Goal: Information Seeking & Learning: Learn about a topic

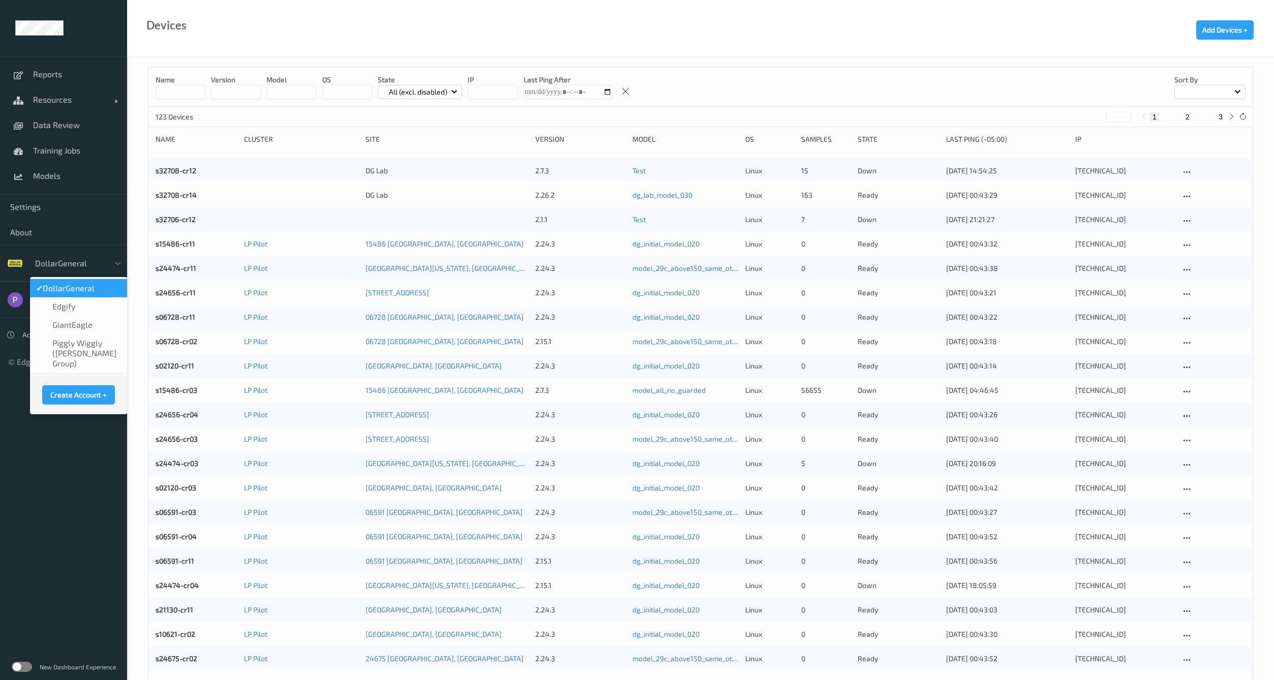
click at [51, 260] on div at bounding box center [69, 263] width 69 height 12
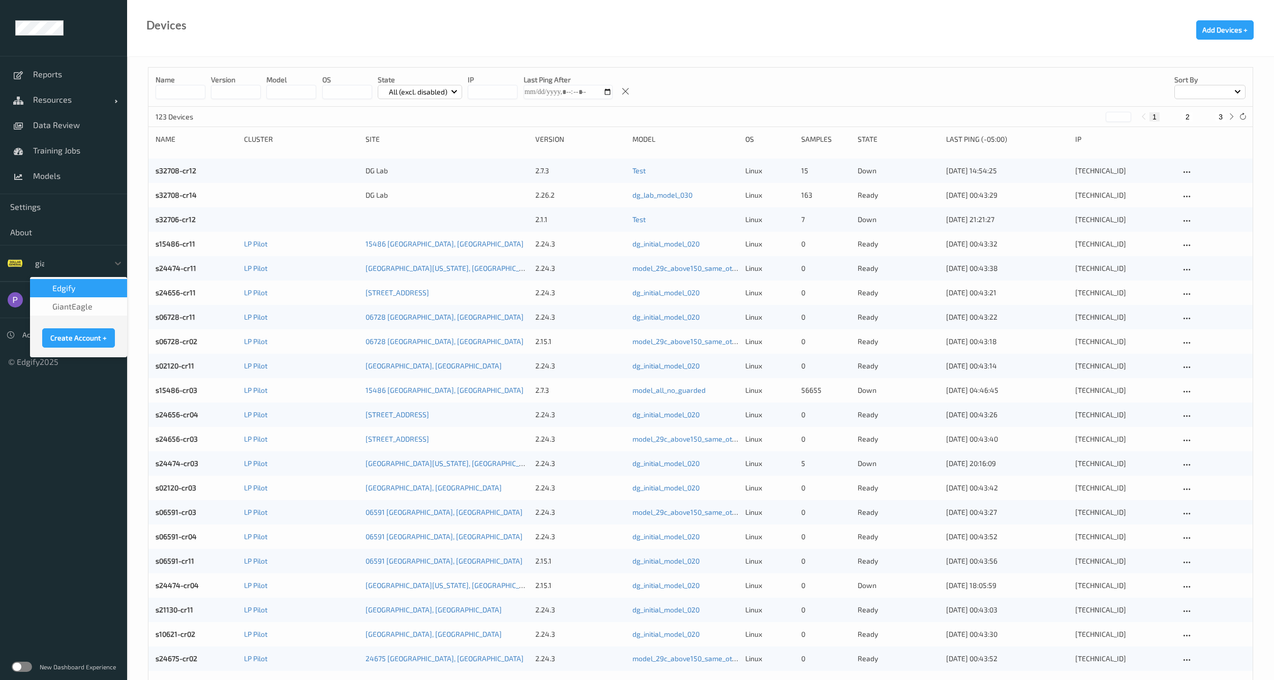
type input "gian"
click at [99, 289] on div "GiantEagle" at bounding box center [78, 288] width 85 height 10
click at [75, 266] on div at bounding box center [69, 263] width 69 height 12
type input "giant"
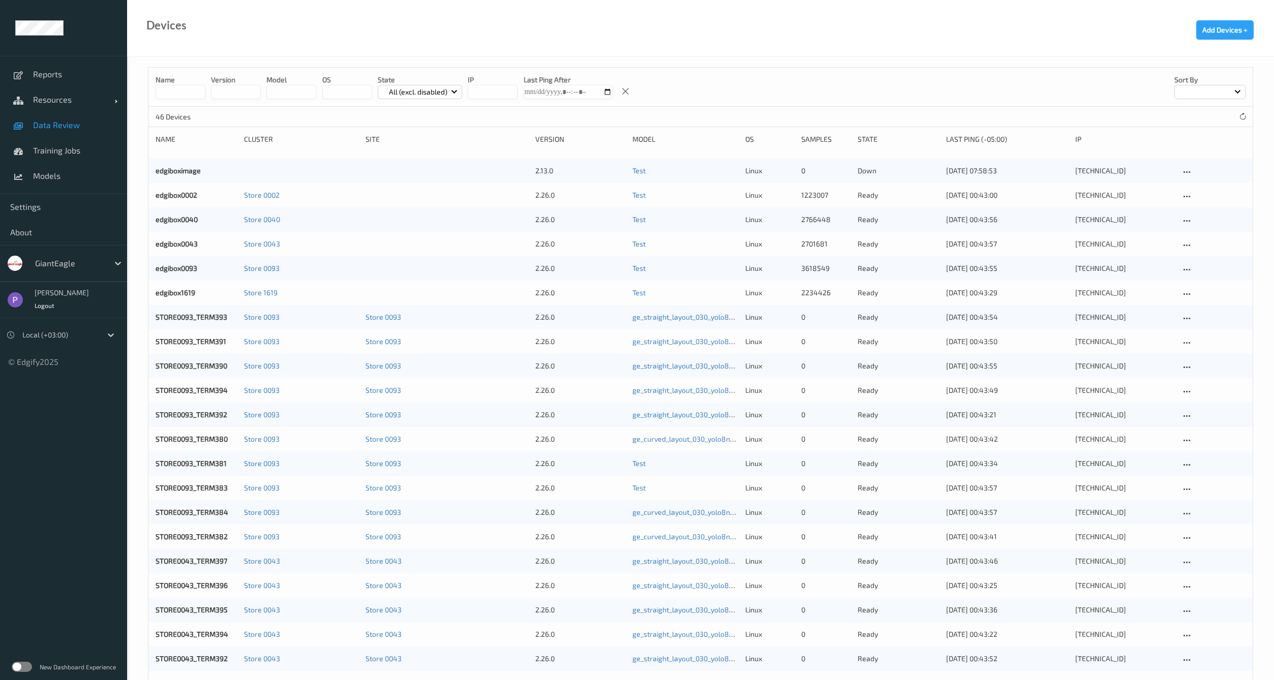
click at [58, 126] on span "Data Review" at bounding box center [75, 125] width 84 height 10
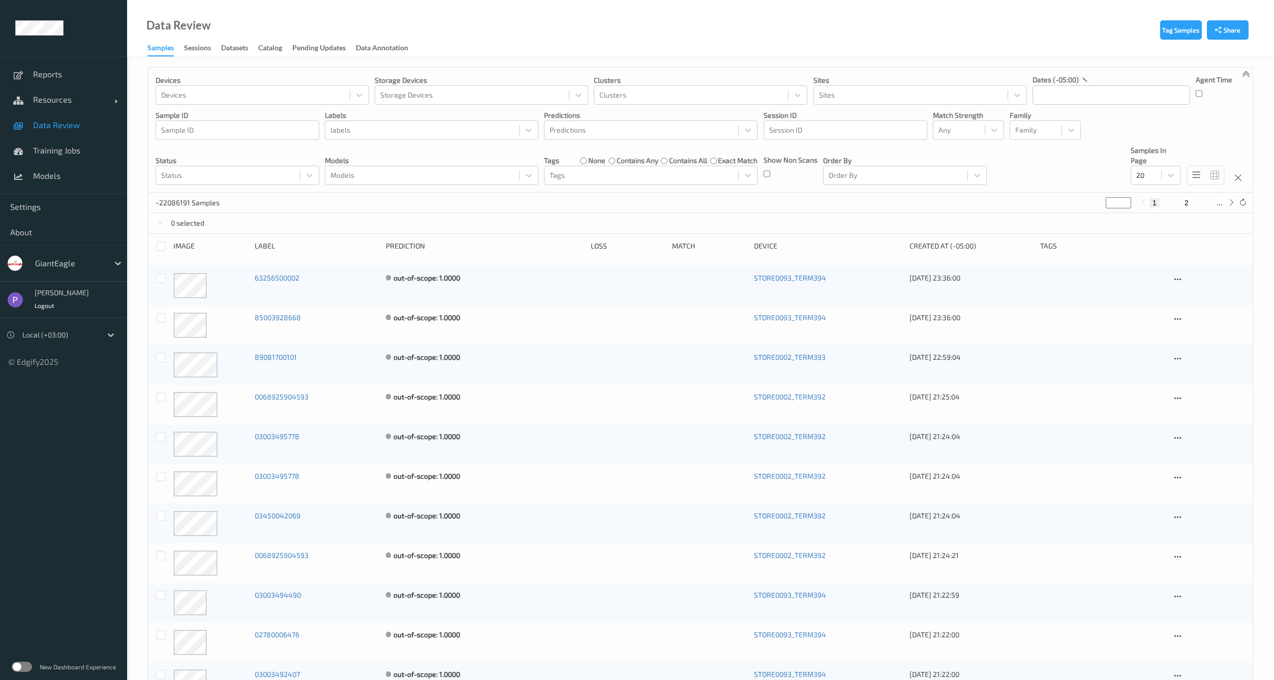
click at [25, 669] on label at bounding box center [22, 667] width 20 height 10
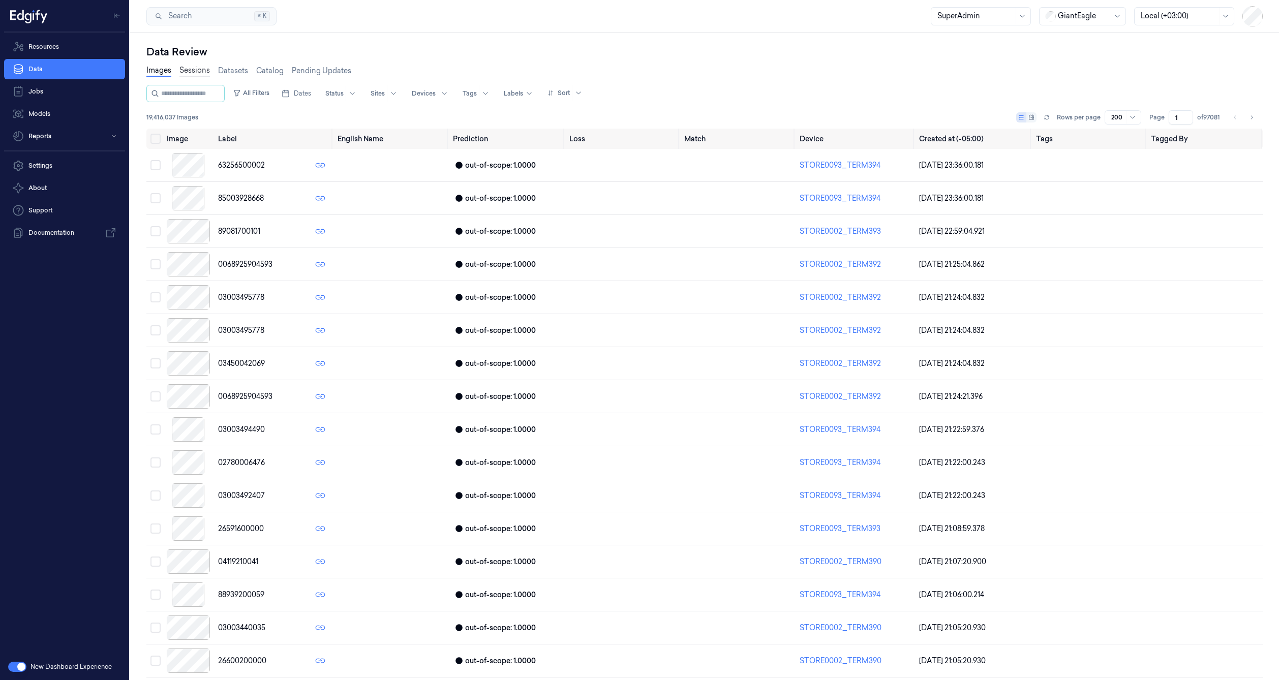
click at [194, 70] on link "Sessions" at bounding box center [194, 71] width 30 height 12
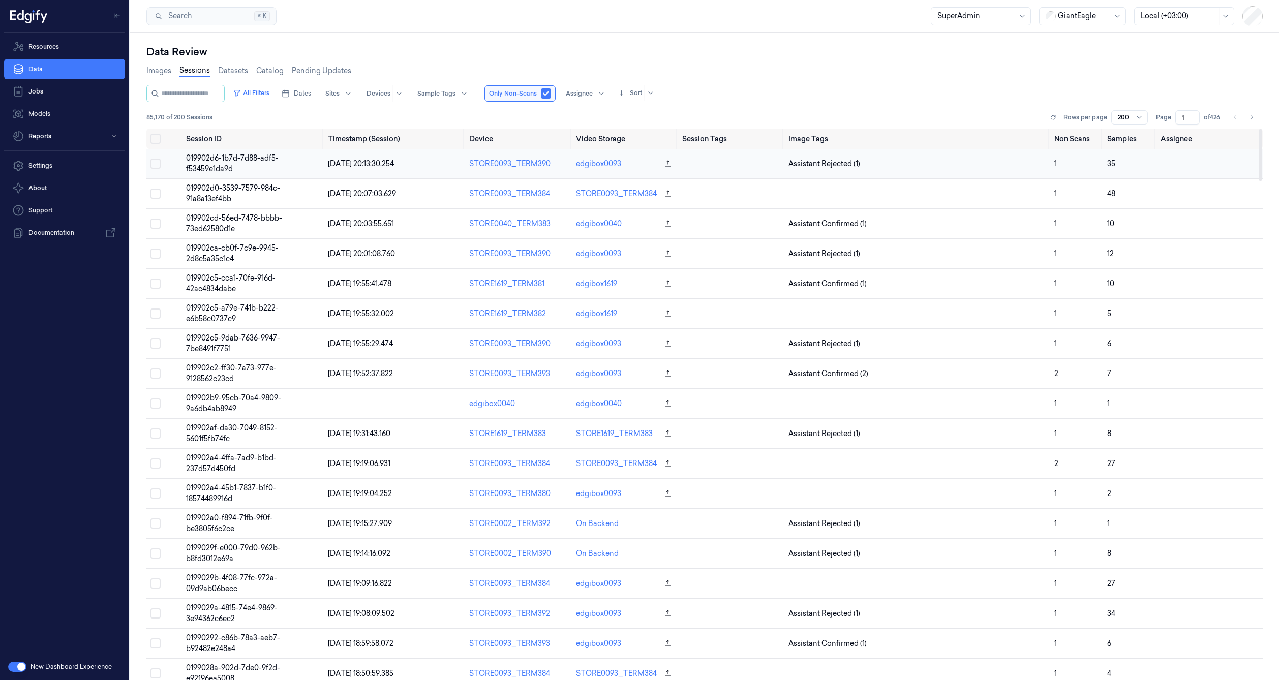
click at [217, 161] on span "019902d6-1b7d-7d88-adf5-f53459e1da9d" at bounding box center [232, 163] width 92 height 20
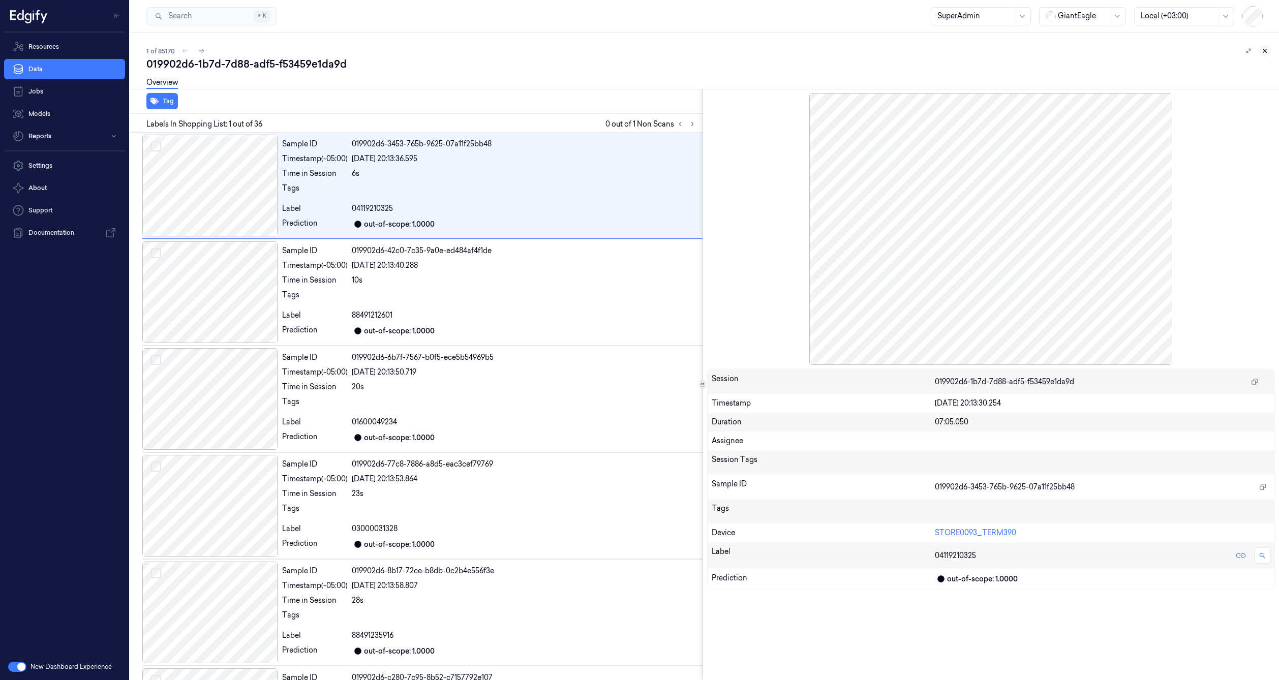
click at [1261, 52] on icon at bounding box center [1264, 50] width 7 height 7
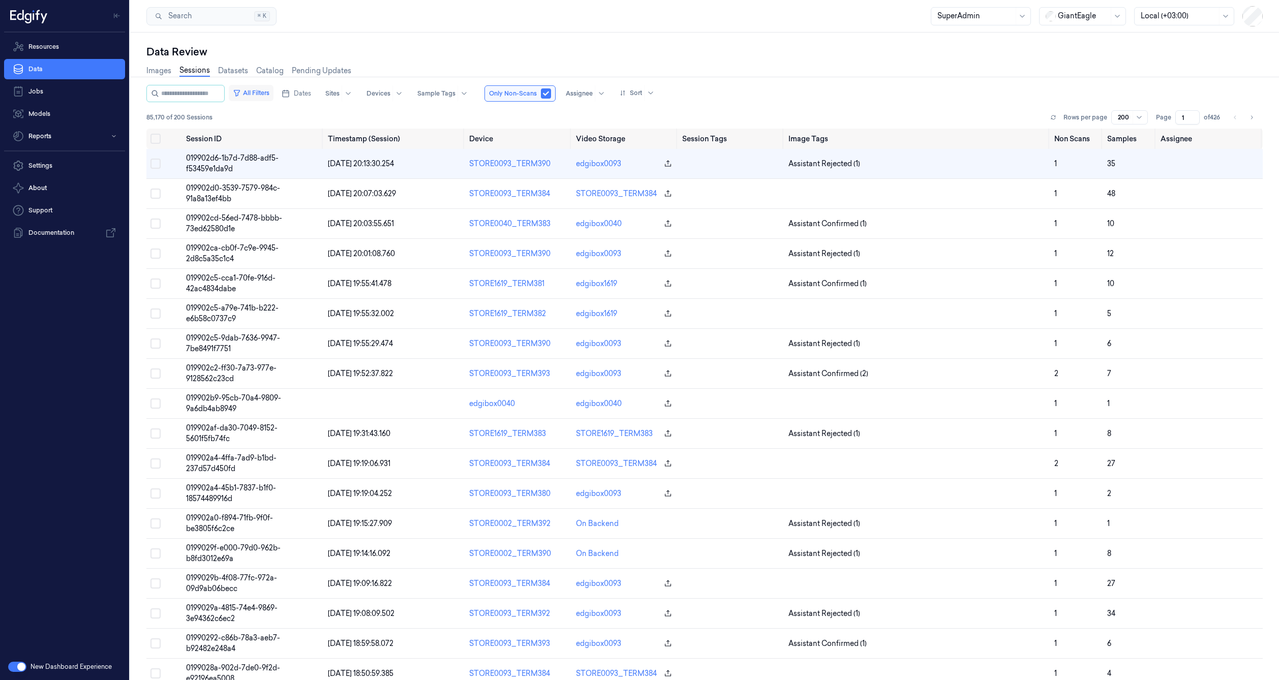
click at [273, 95] on button "All Filters" at bounding box center [251, 93] width 45 height 16
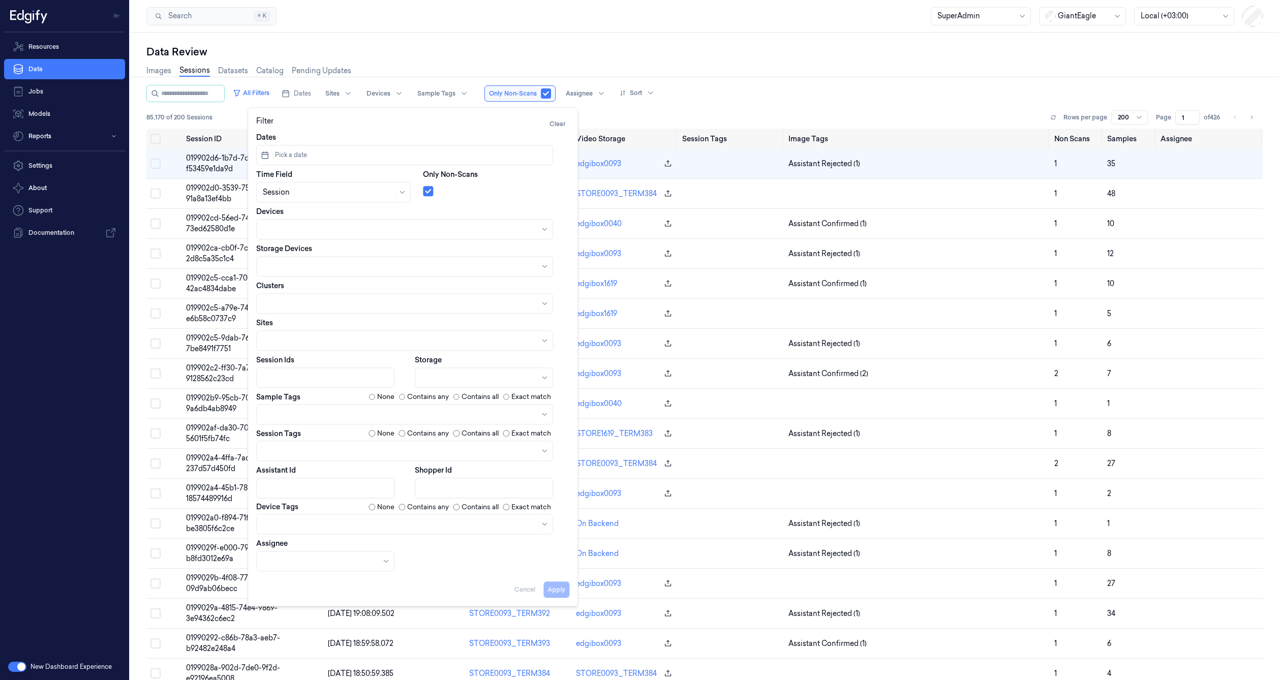
click at [430, 373] on div at bounding box center [478, 378] width 114 height 11
click at [446, 413] on div "Backend" at bounding box center [436, 417] width 30 height 11
click at [734, 114] on div "85,170 of 200 Sessions Rows per page 200 Page 1 of 426" at bounding box center [704, 117] width 1116 height 14
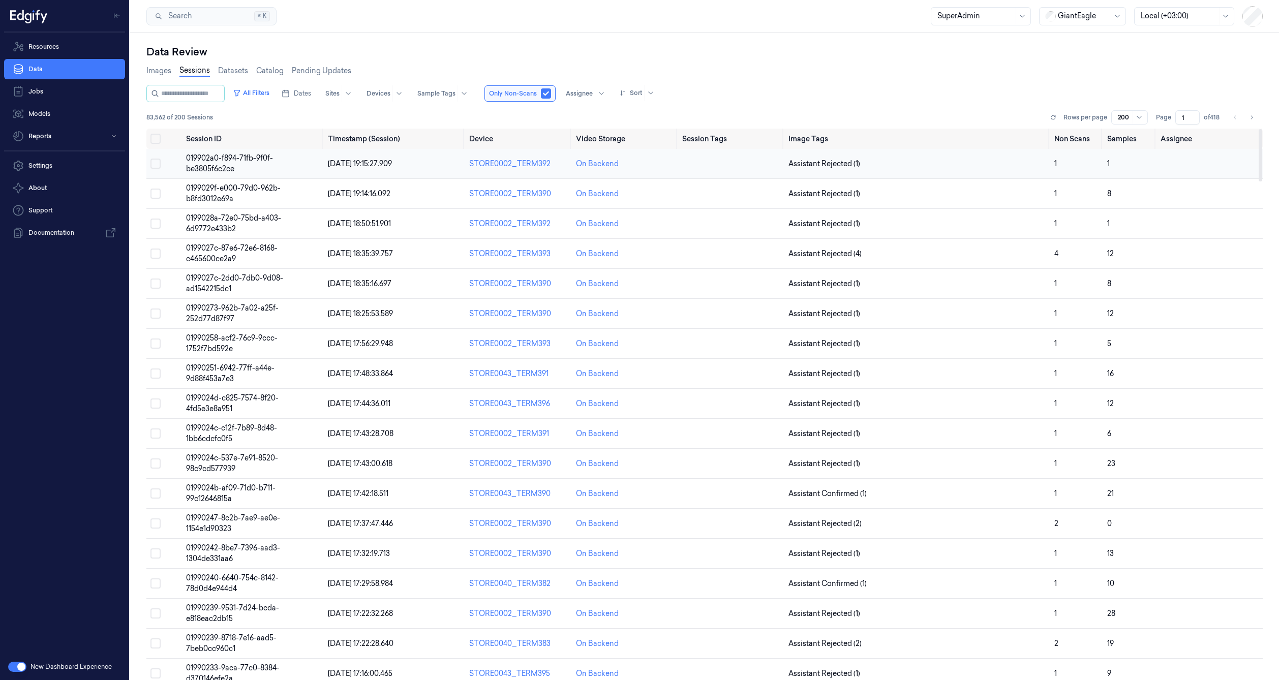
click at [258, 165] on td "019902a0-f894-71fb-9f0f-be3805f6c2ce" at bounding box center [253, 164] width 142 height 30
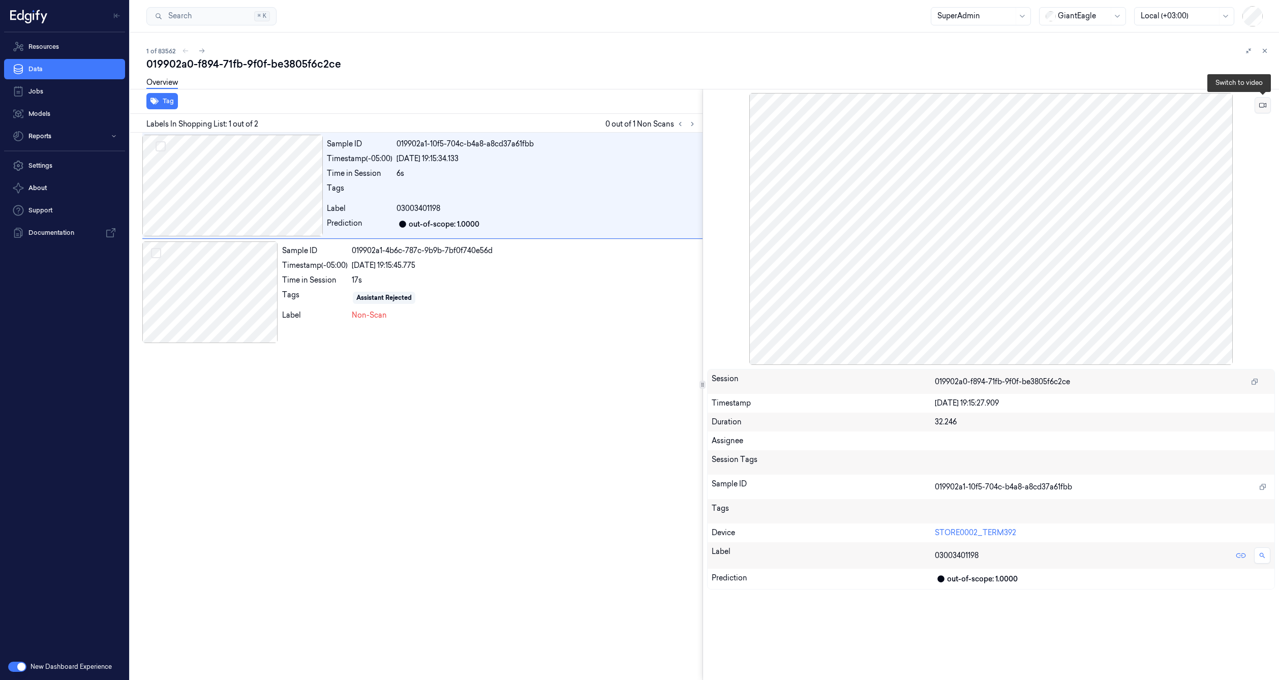
click at [1258, 110] on button at bounding box center [1262, 105] width 16 height 16
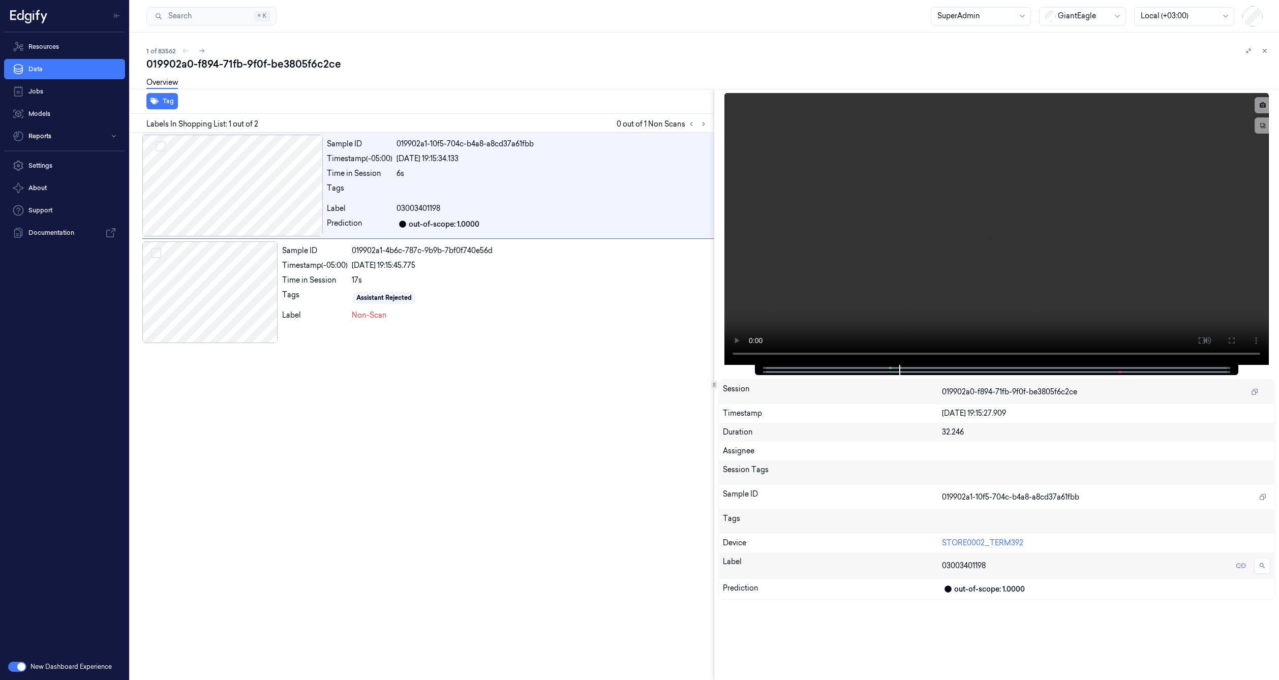
click at [714, 394] on div at bounding box center [714, 384] width 1 height 591
click at [986, 545] on link "STORE0002_TERM392" at bounding box center [982, 542] width 81 height 9
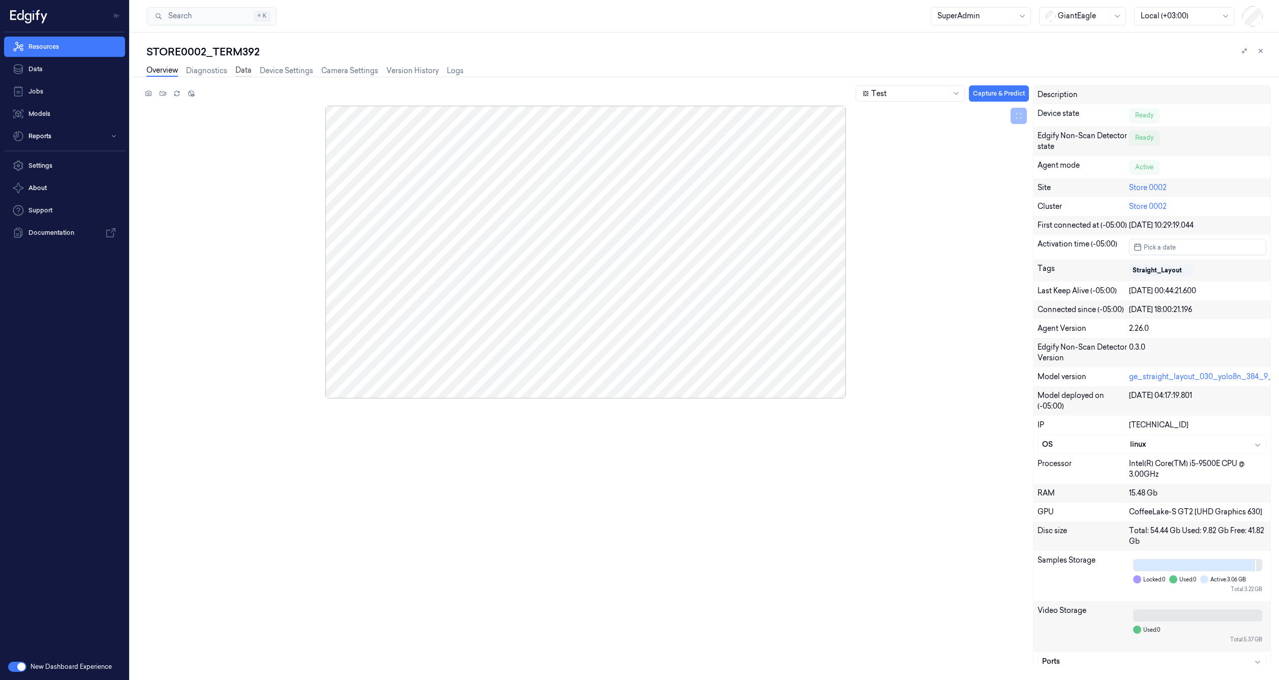
click at [250, 71] on link "Data" at bounding box center [243, 71] width 16 height 12
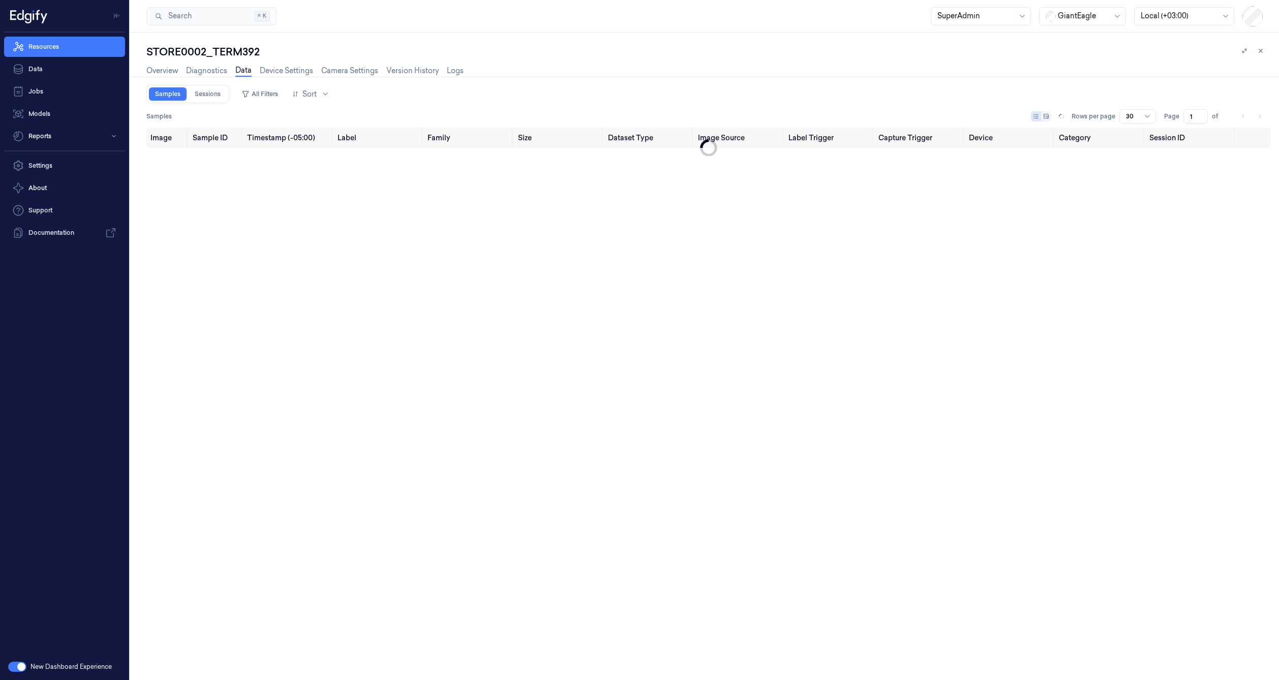
type input "0"
click at [221, 94] on link "Sessions" at bounding box center [208, 93] width 38 height 13
click at [189, 98] on link "Sessions" at bounding box center [208, 93] width 38 height 13
type input "0"
click at [178, 97] on link "Samples" at bounding box center [168, 93] width 38 height 13
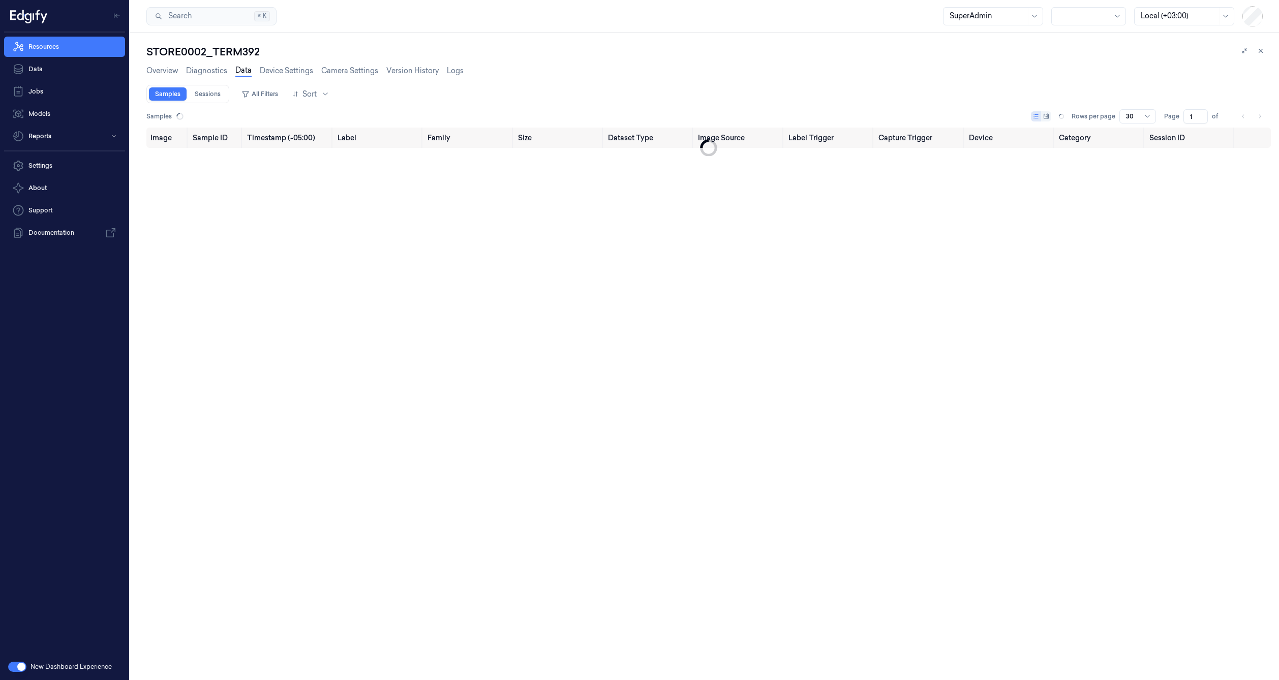
type input "0"
click at [84, 56] on link "Resources" at bounding box center [64, 47] width 121 height 20
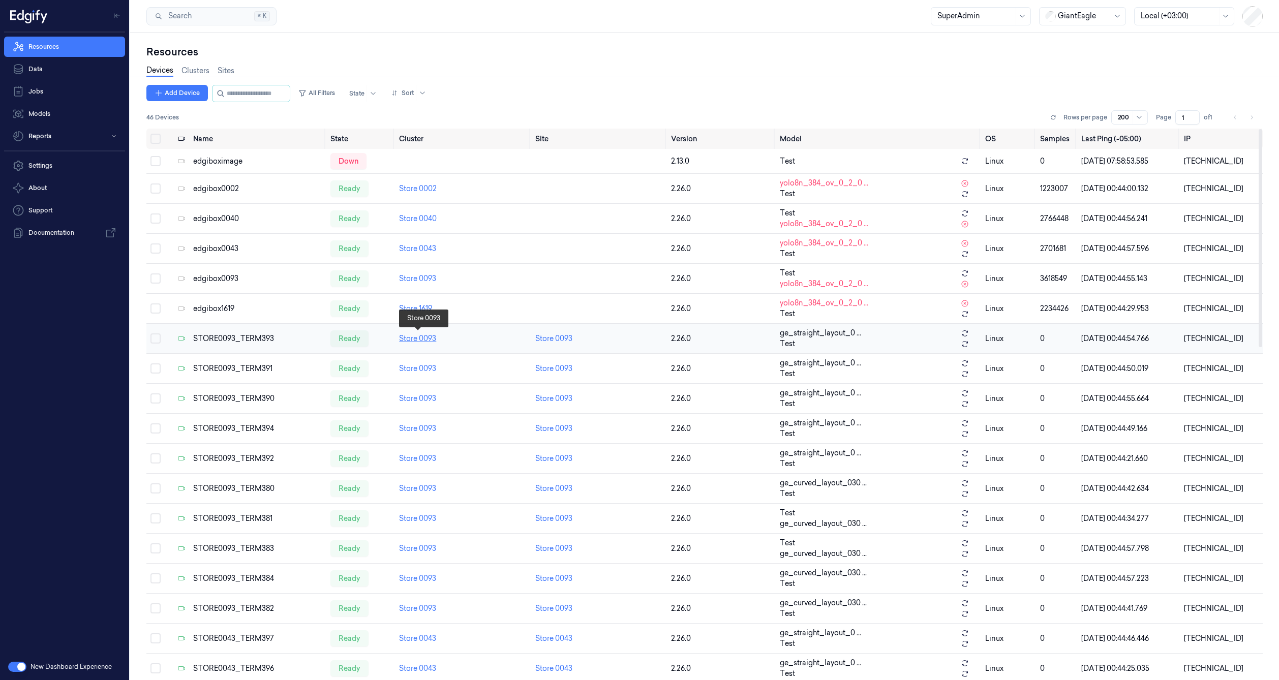
click at [423, 334] on link "Store 0093" at bounding box center [417, 338] width 37 height 9
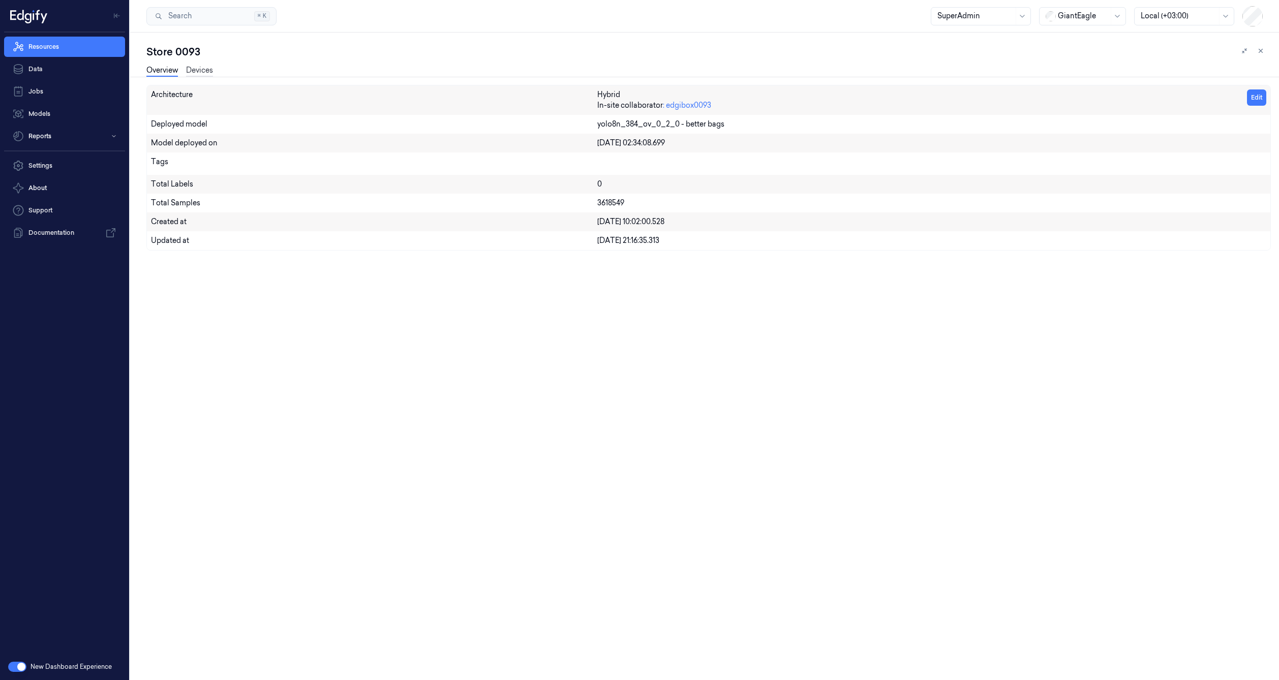
click at [208, 70] on link "Devices" at bounding box center [199, 71] width 27 height 12
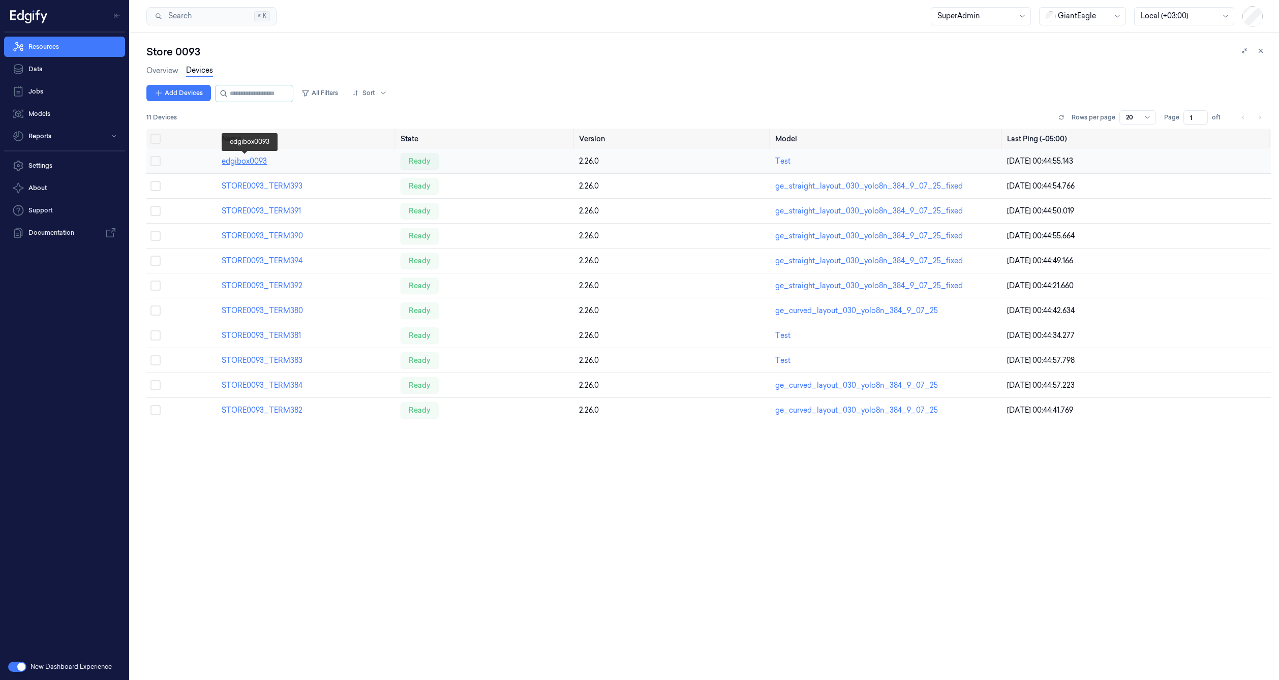
click at [254, 162] on link "edgibox0093" at bounding box center [244, 161] width 45 height 9
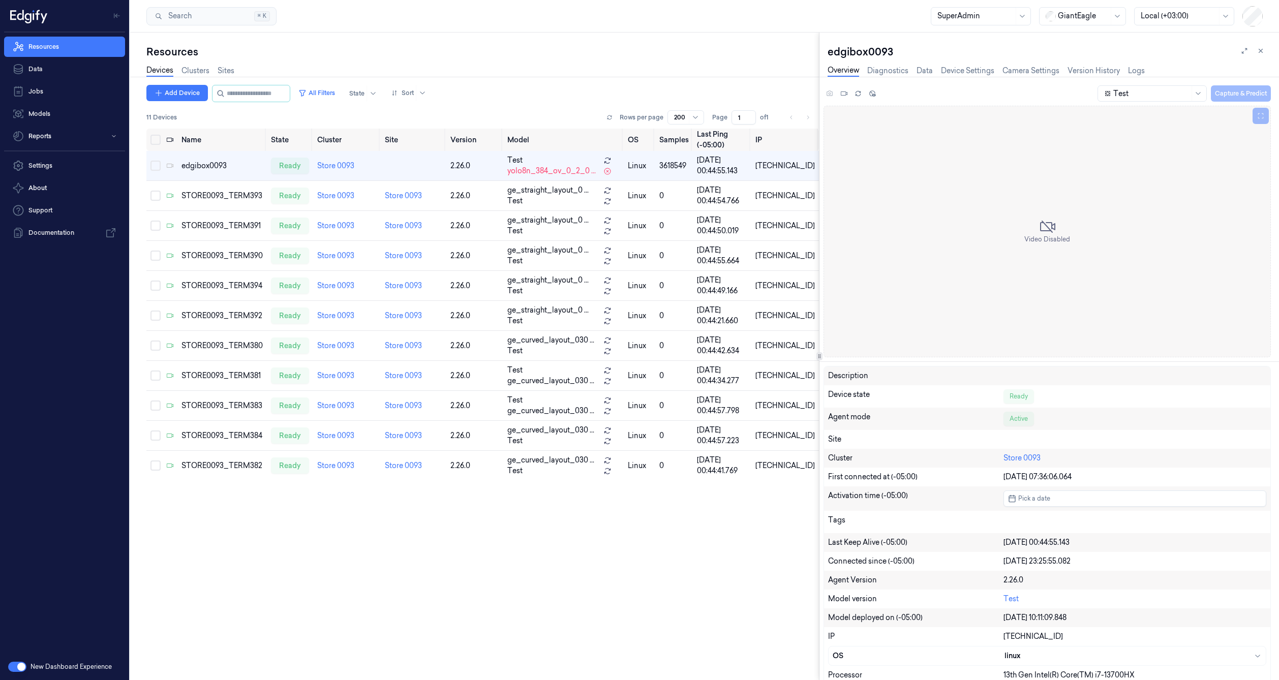
click at [86, 374] on div "Resources Data Jobs Models Reports Settings About Support Documentation" at bounding box center [64, 343] width 129 height 621
click at [206, 164] on div "edgibox0093" at bounding box center [221, 166] width 81 height 11
click at [927, 68] on link "Data" at bounding box center [924, 71] width 16 height 12
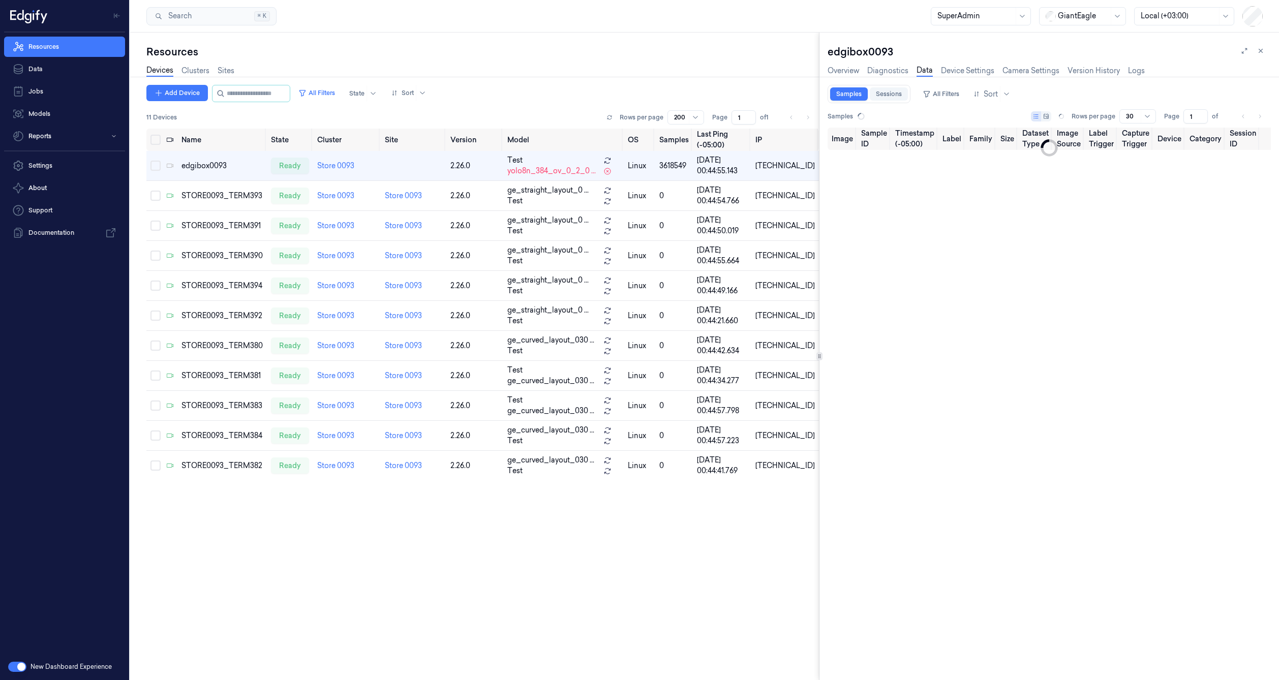
click at [904, 95] on link "Sessions" at bounding box center [889, 93] width 38 height 13
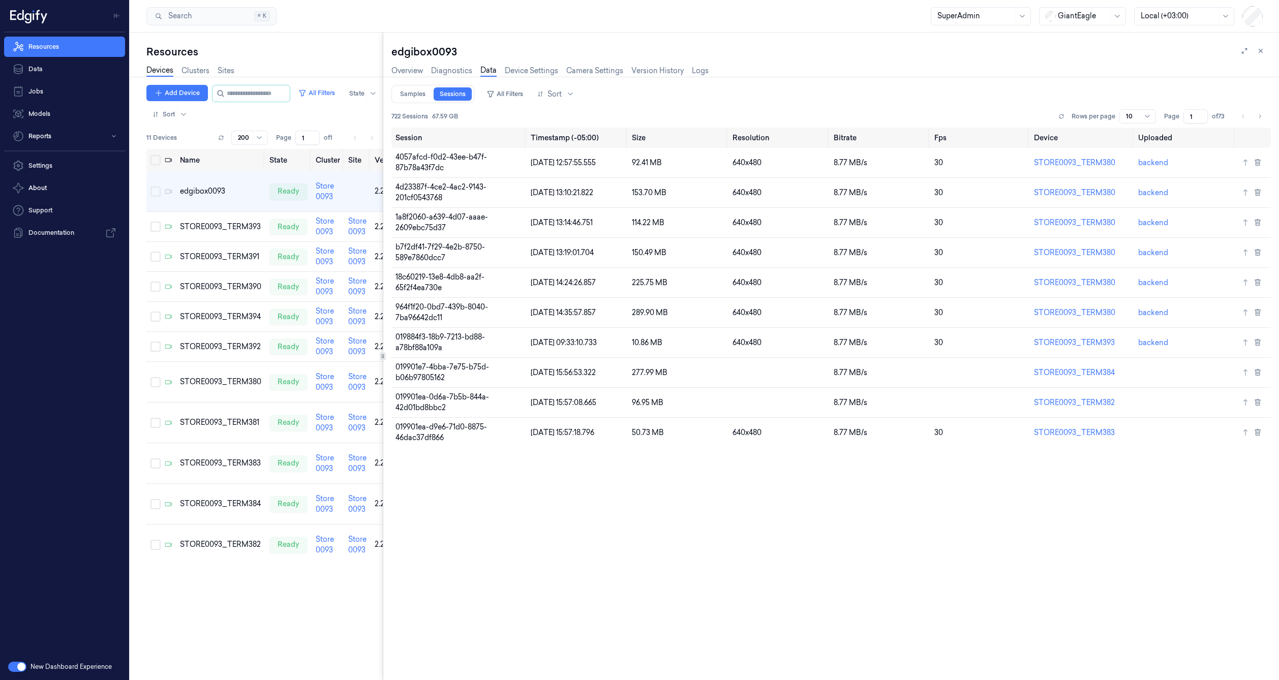
click at [384, 195] on div "Resources Devices Clusters Sites Add Device All Filters State Sort 11 Devices R…" at bounding box center [704, 356] width 1149 height 647
click at [423, 193] on td "4d23387f-4ce2-4ac2-9143-201cf0543768" at bounding box center [458, 193] width 135 height 30
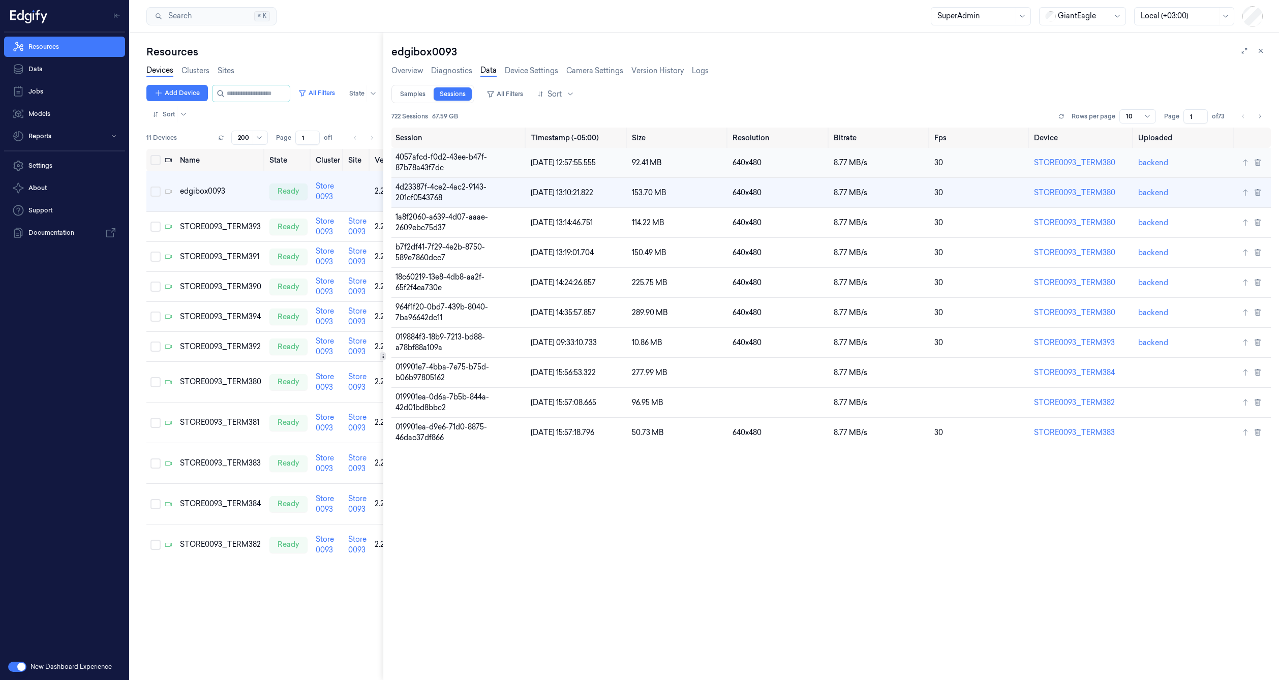
click at [429, 165] on td "4057afcd-f0d2-43ee-b47f-87b78a43f7dc" at bounding box center [458, 163] width 135 height 30
click at [425, 186] on td "4d23387f-4ce2-4ac2-9143-201cf0543768" at bounding box center [458, 193] width 135 height 30
click at [418, 93] on link "Samples" at bounding box center [413, 93] width 38 height 13
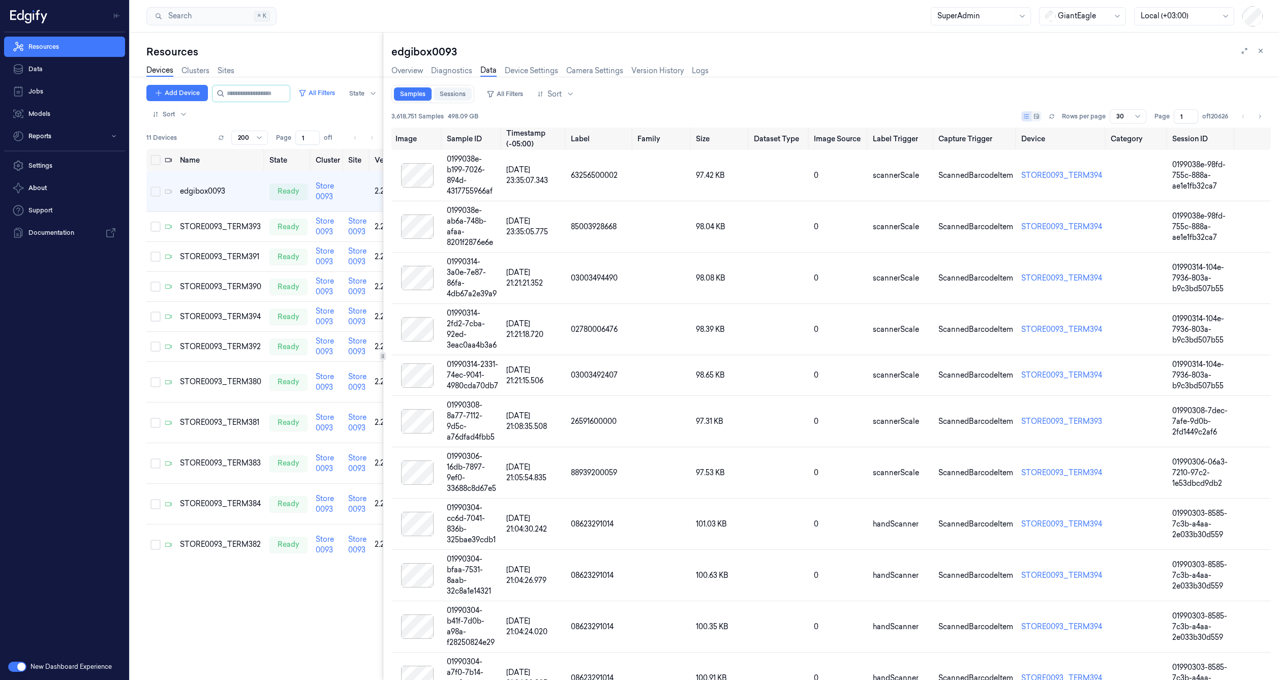
click at [439, 89] on link "Sessions" at bounding box center [453, 93] width 38 height 13
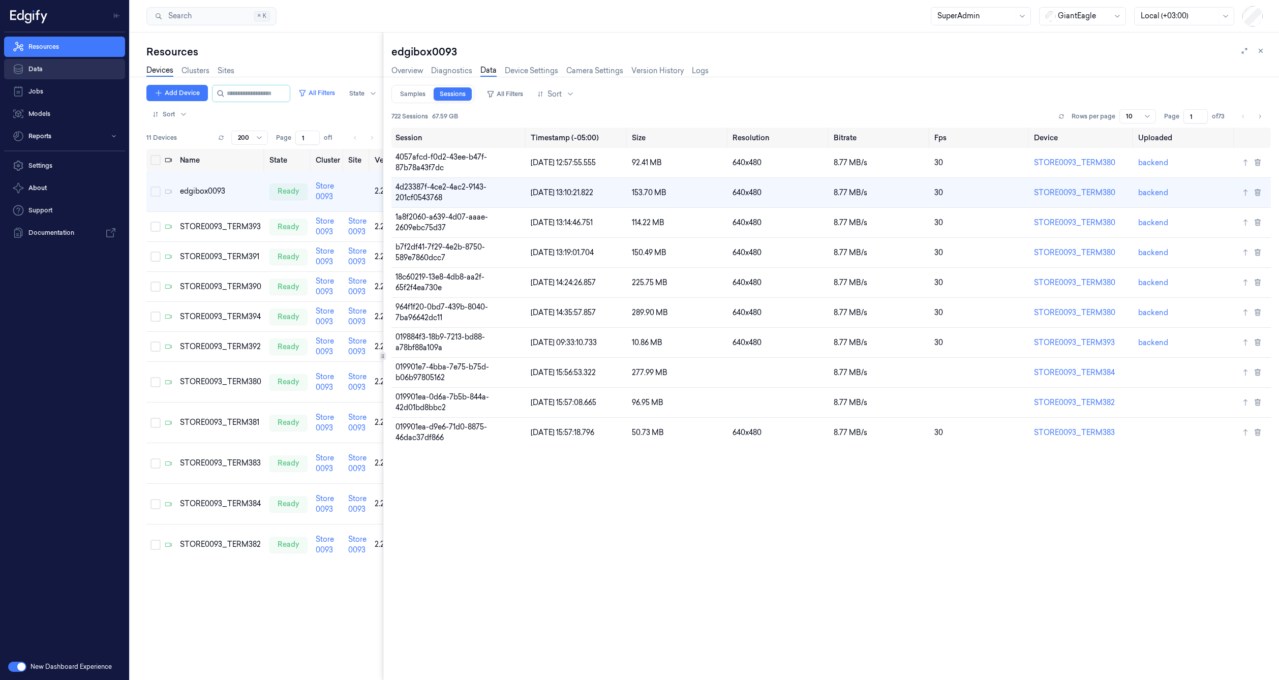
click at [48, 71] on link "Data" at bounding box center [64, 69] width 121 height 20
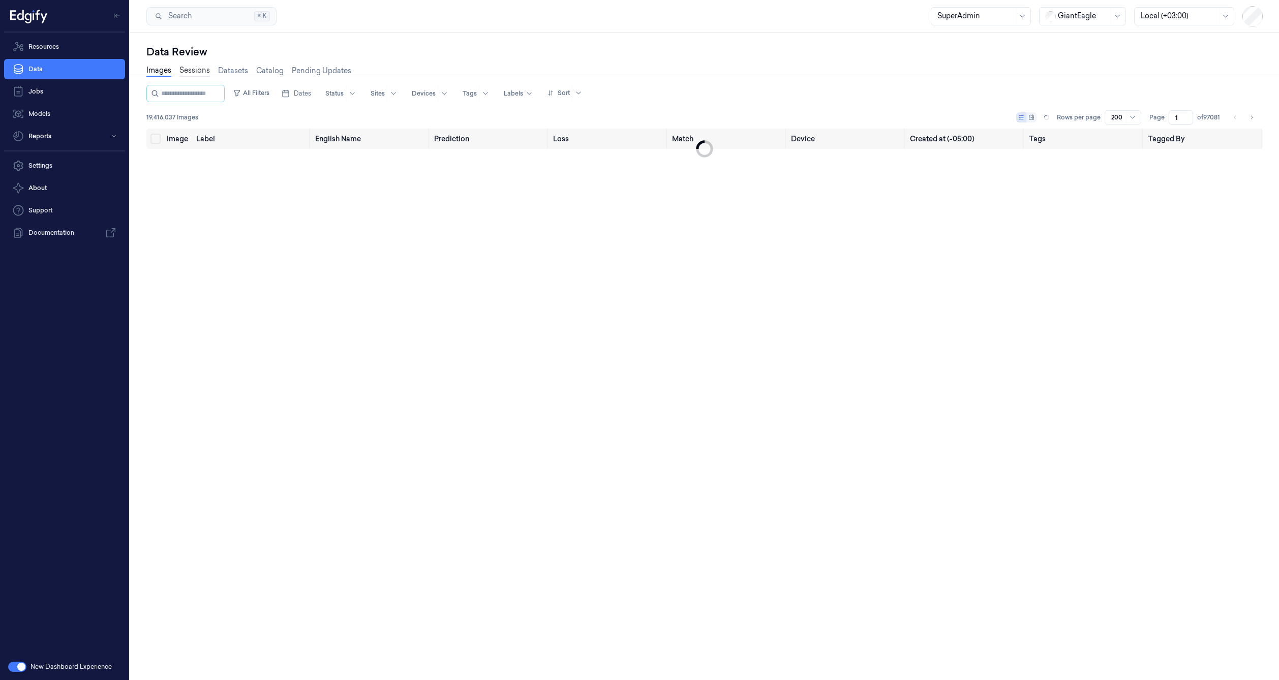
click at [188, 73] on link "Sessions" at bounding box center [194, 71] width 30 height 12
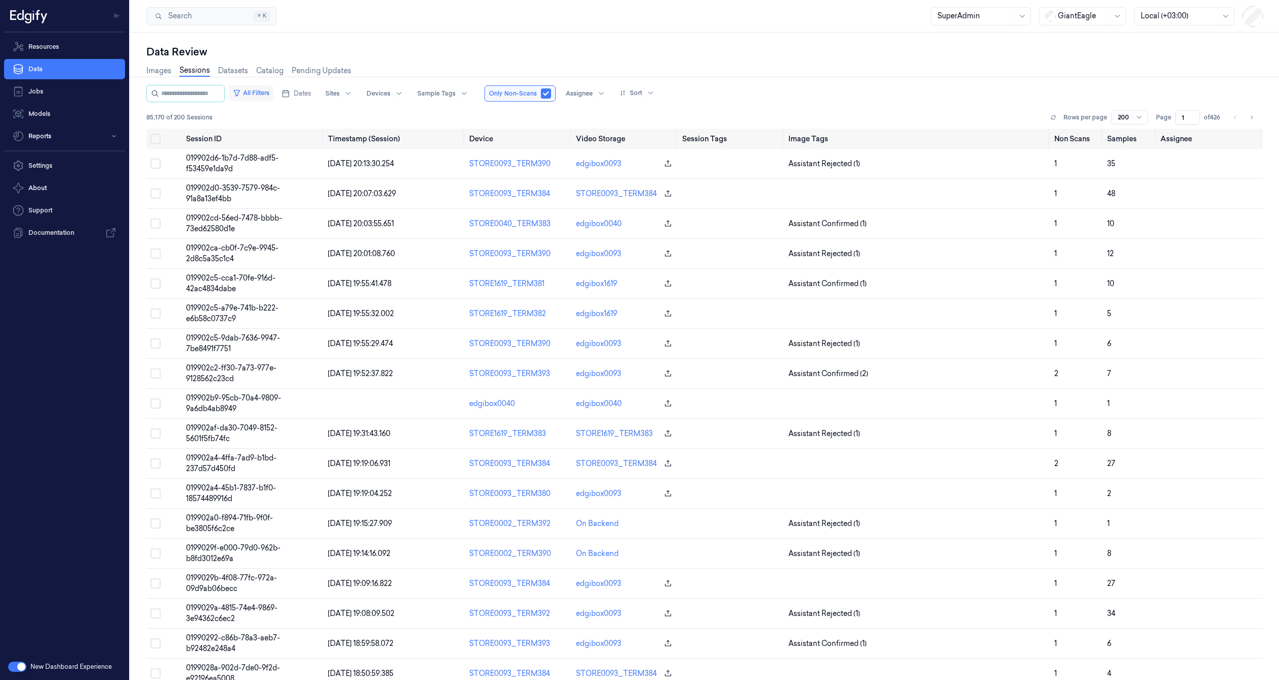
click at [273, 88] on button "All Filters" at bounding box center [251, 93] width 45 height 16
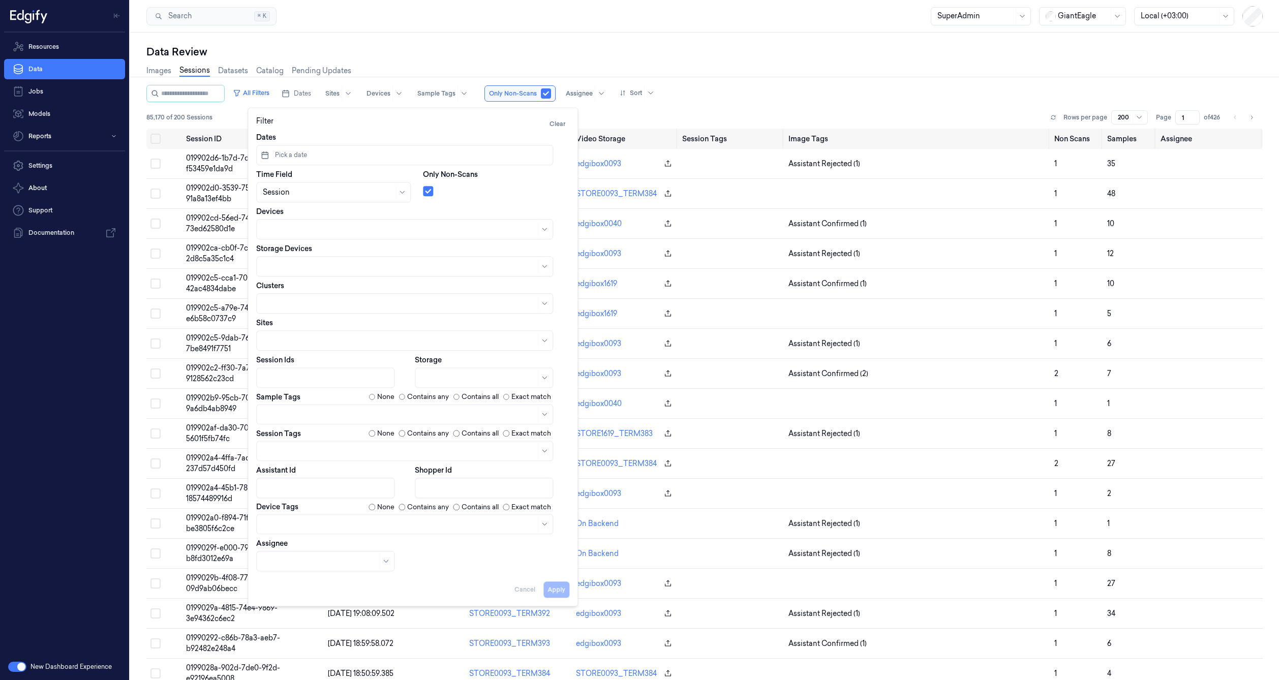
click at [463, 382] on div at bounding box center [478, 378] width 114 height 11
click at [459, 419] on div "Backend" at bounding box center [483, 417] width 125 height 11
drag, startPoint x: 558, startPoint y: 589, endPoint x: 552, endPoint y: 581, distance: 10.2
click at [558, 589] on button "Apply" at bounding box center [556, 590] width 26 height 16
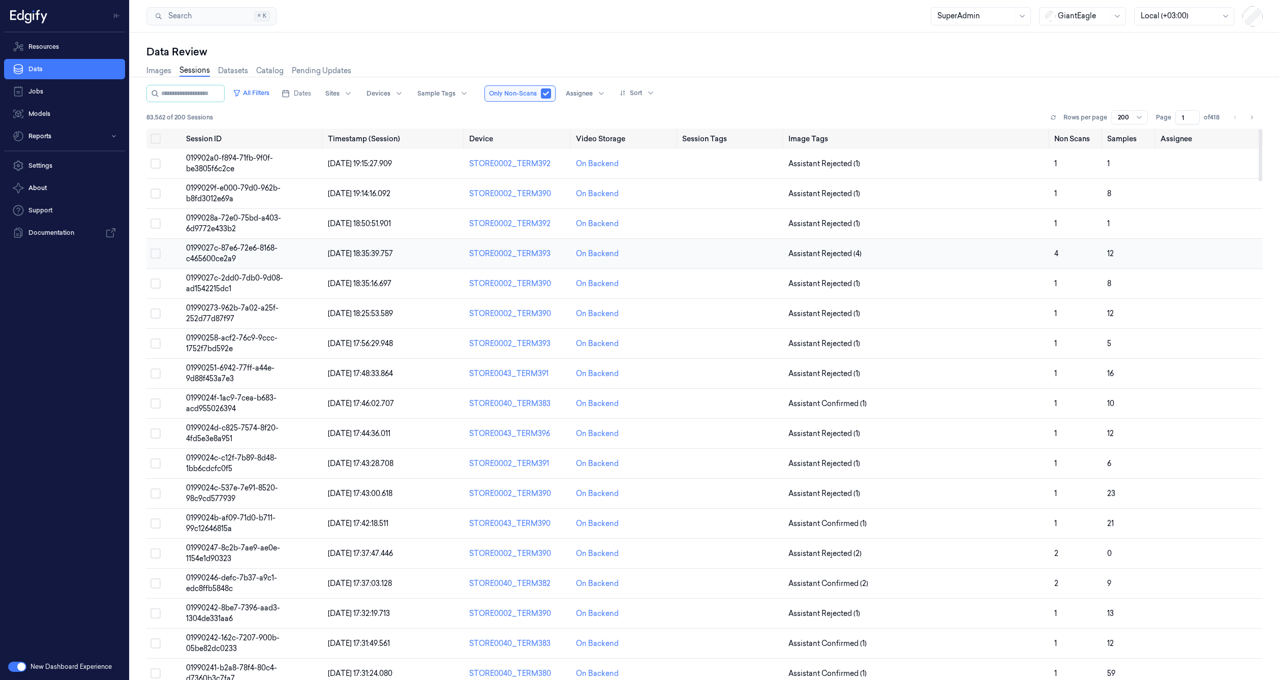
click at [251, 252] on td "0199027c-87e6-72e6-8168-c465600ce2a9" at bounding box center [253, 254] width 142 height 30
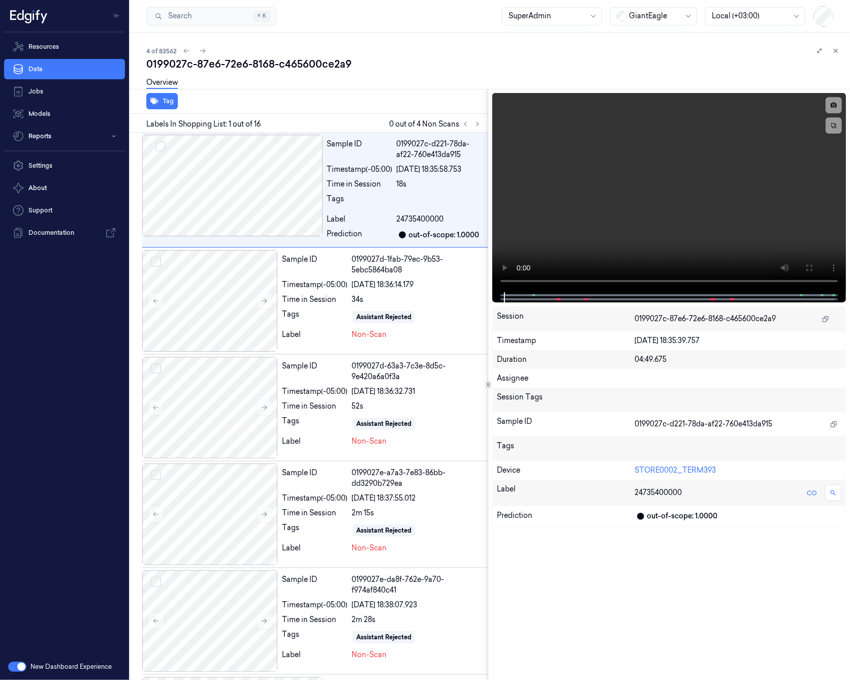
click at [252, 67] on div "0199027c-87e6-72e6-8168-c465600ce2a9" at bounding box center [494, 64] width 696 height 14
copy div "8168"
click at [558, 301] on span at bounding box center [559, 299] width 2 height 5
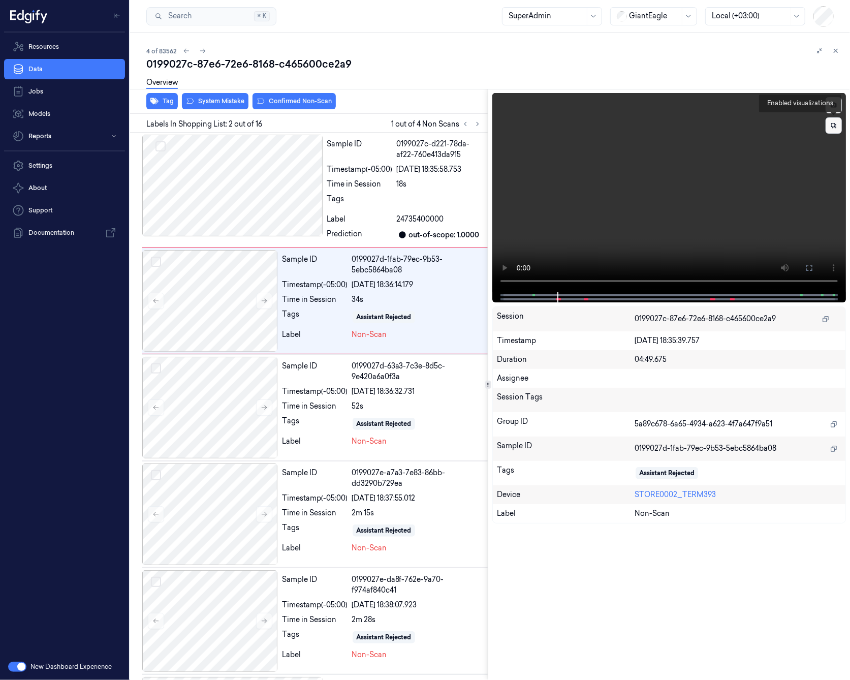
click at [836, 126] on icon at bounding box center [833, 125] width 7 height 7
click at [836, 126] on icon at bounding box center [833, 125] width 15 height 15
click at [838, 125] on icon at bounding box center [833, 125] width 7 height 7
click at [834, 148] on icon at bounding box center [833, 147] width 7 height 7
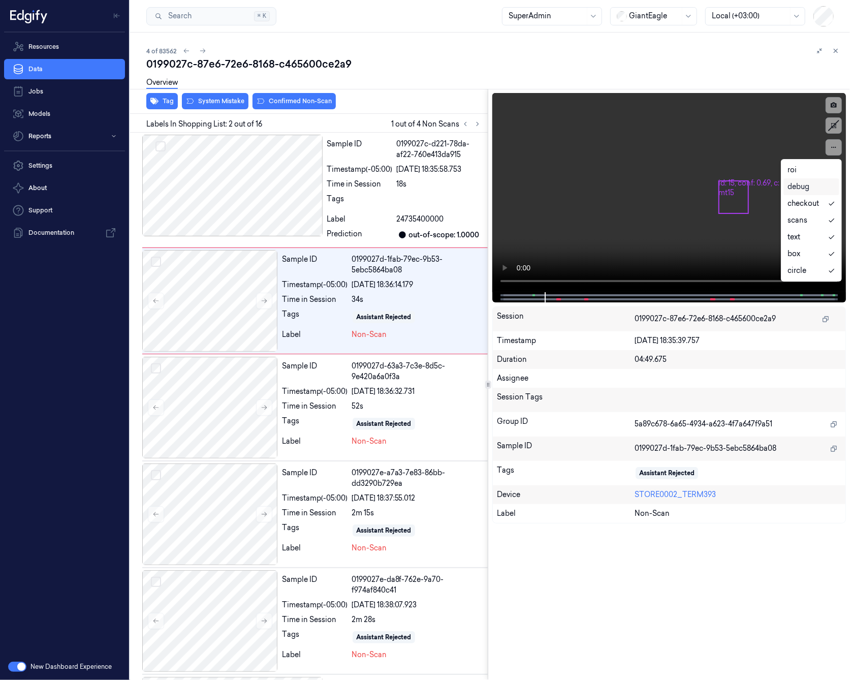
click at [817, 186] on div "debug" at bounding box center [812, 186] width 48 height 11
click at [810, 171] on div "roi" at bounding box center [812, 170] width 48 height 11
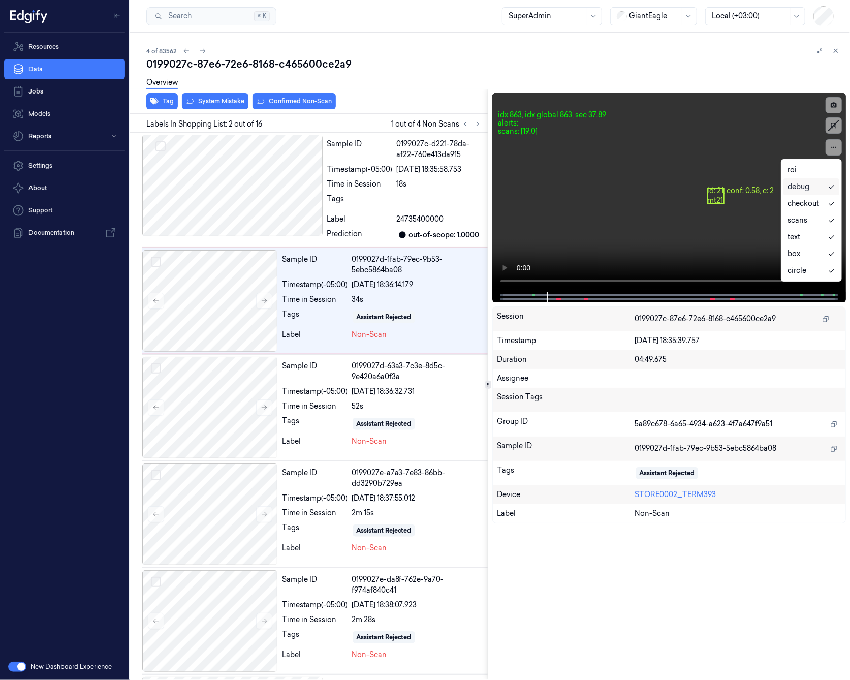
click at [568, 322] on div "Session" at bounding box center [566, 319] width 138 height 16
click at [773, 73] on div "Overview" at bounding box center [494, 84] width 696 height 26
click at [836, 151] on button at bounding box center [834, 147] width 16 height 16
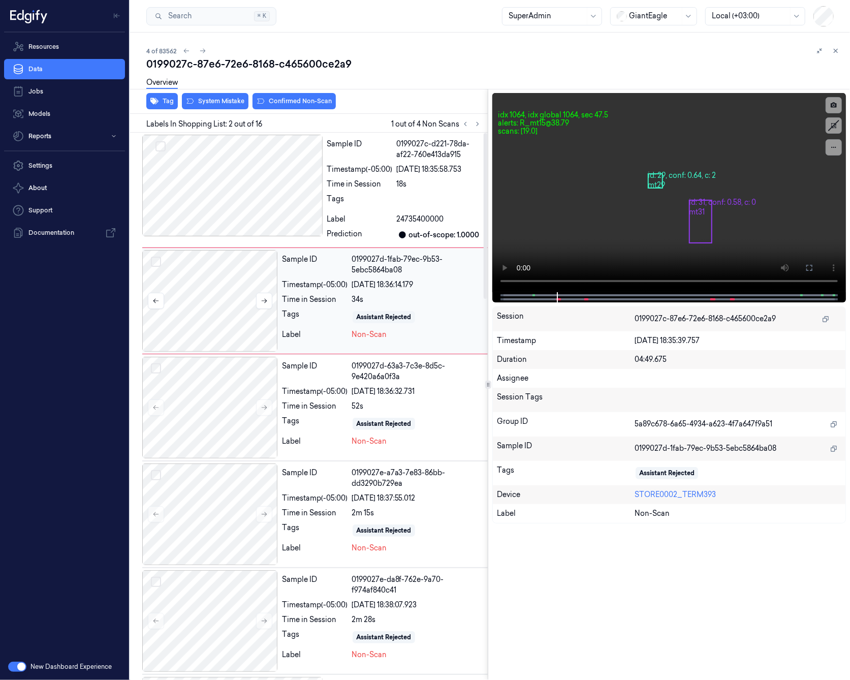
click at [232, 265] on div at bounding box center [210, 301] width 136 height 102
click at [236, 202] on div at bounding box center [232, 186] width 180 height 102
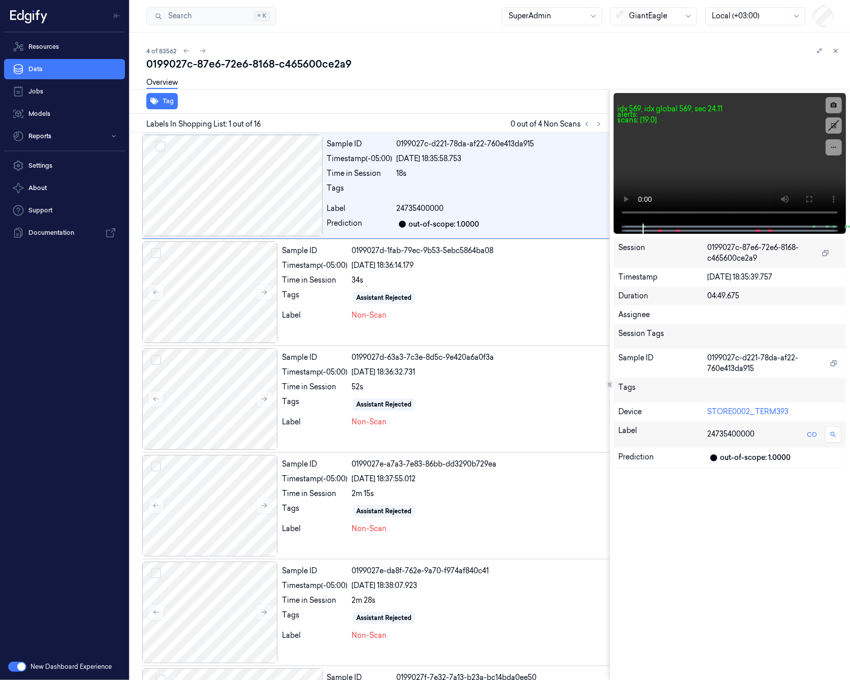
click at [607, 263] on div "Tag Labels In Shopping List: 1 out of 16 0 out of 4 Non Scans Sample ID 0199027…" at bounding box center [488, 384] width 724 height 591
click at [284, 209] on div at bounding box center [232, 186] width 180 height 102
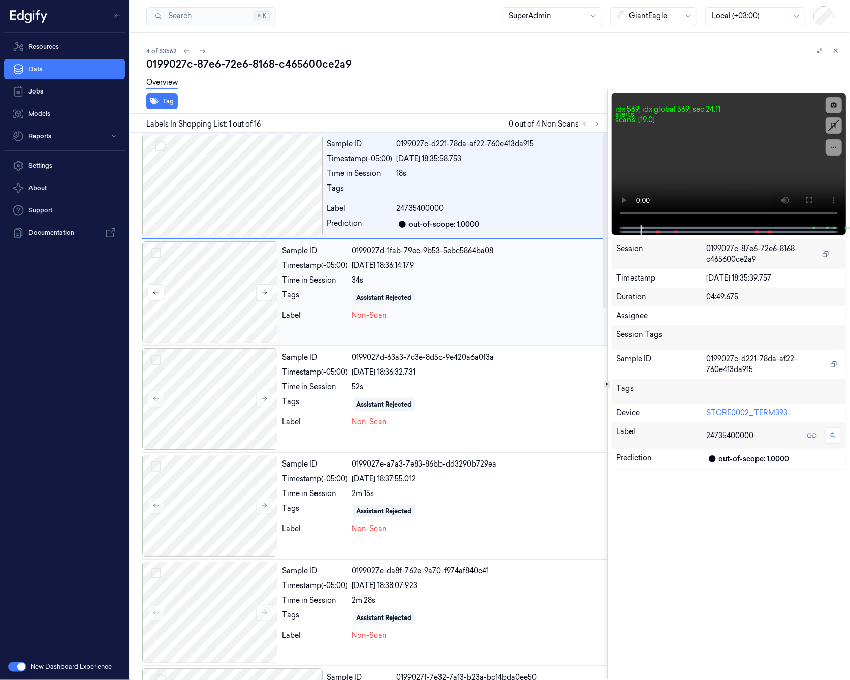
click at [236, 269] on div at bounding box center [210, 292] width 136 height 102
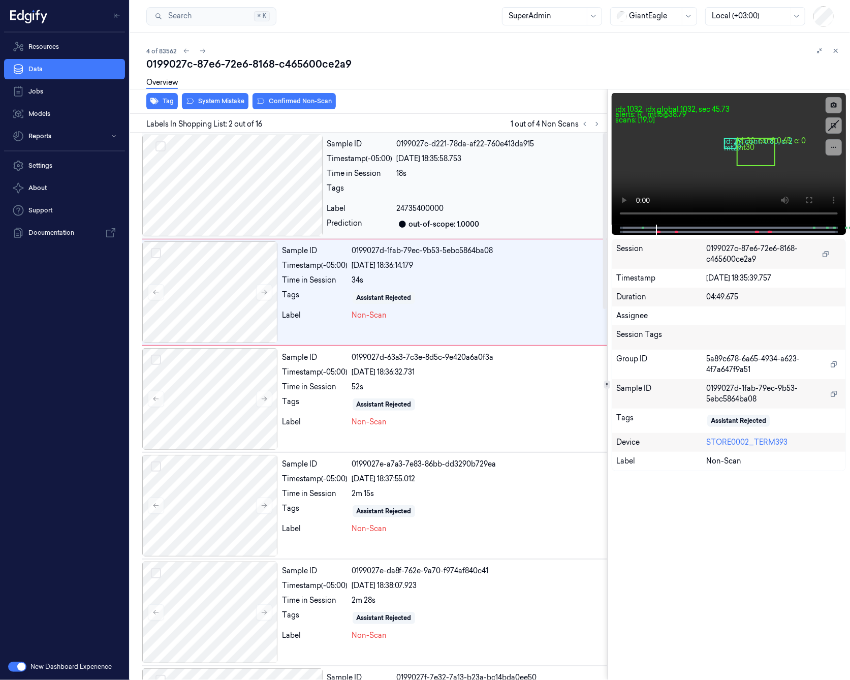
click at [250, 205] on div at bounding box center [232, 186] width 180 height 102
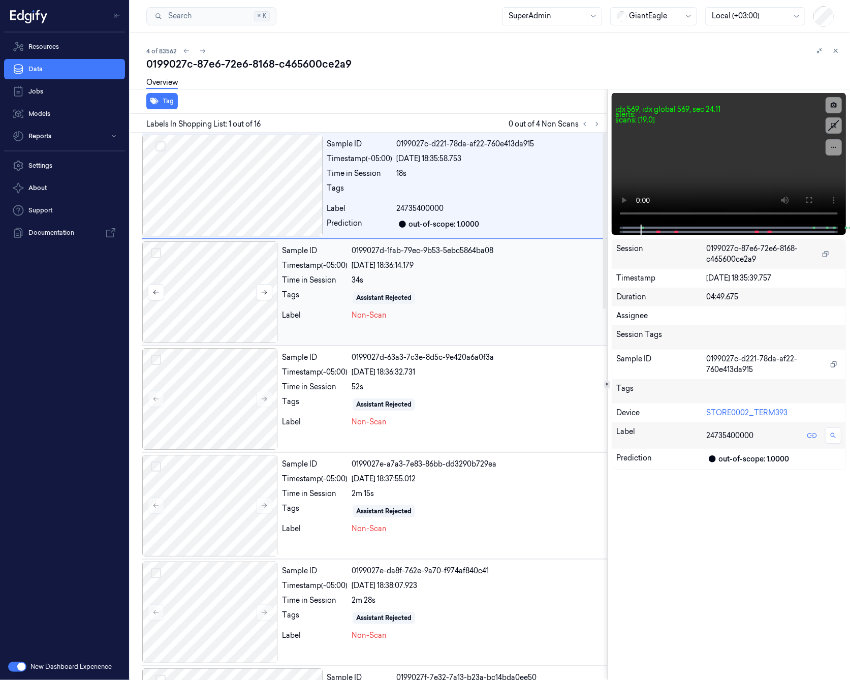
click at [247, 287] on div at bounding box center [210, 292] width 136 height 102
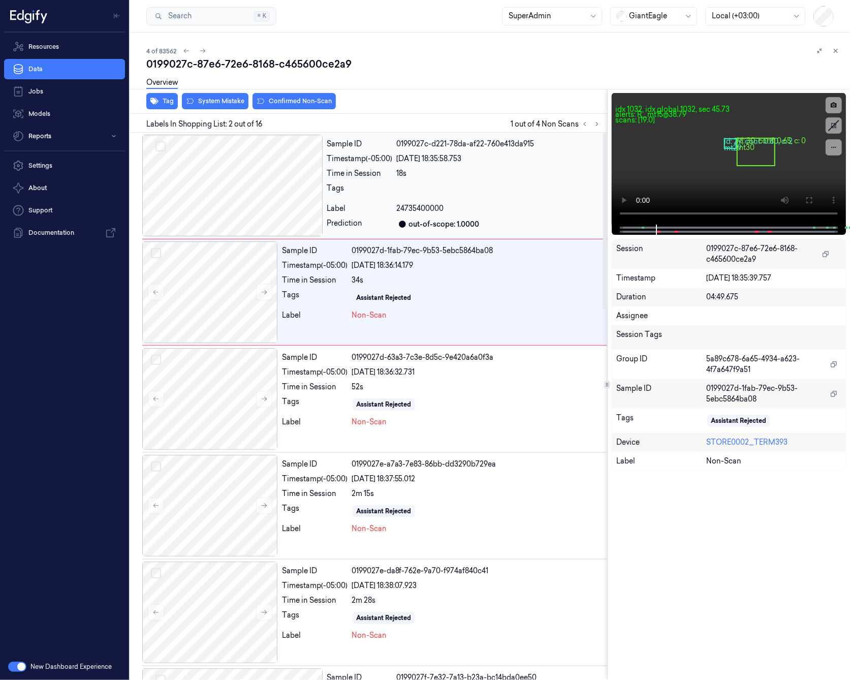
click at [236, 214] on div at bounding box center [232, 186] width 180 height 102
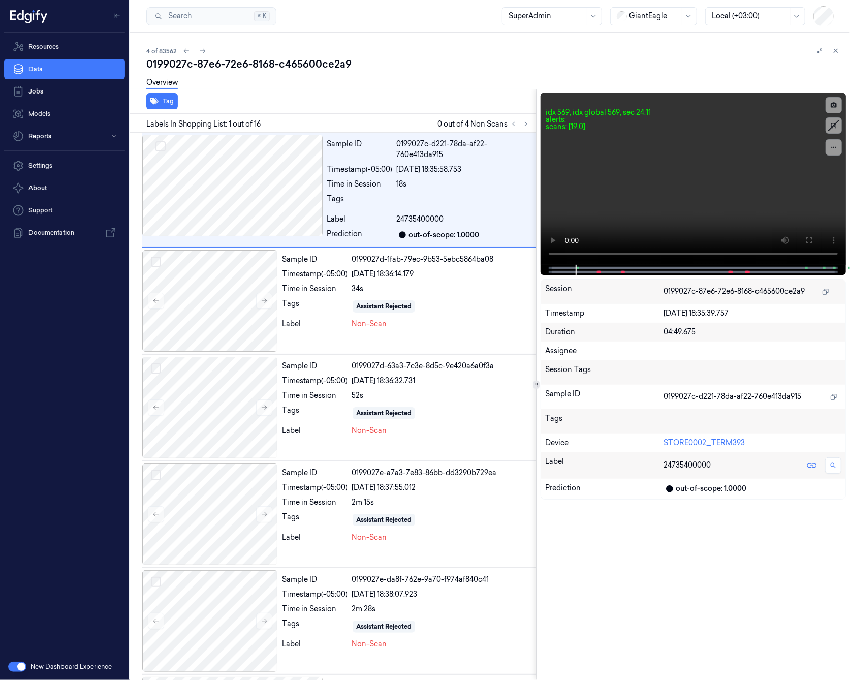
click at [539, 310] on div "Tag Labels In Shopping List: 1 out of 16 0 out of 4 Non Scans Sample ID 0199027…" at bounding box center [488, 384] width 724 height 591
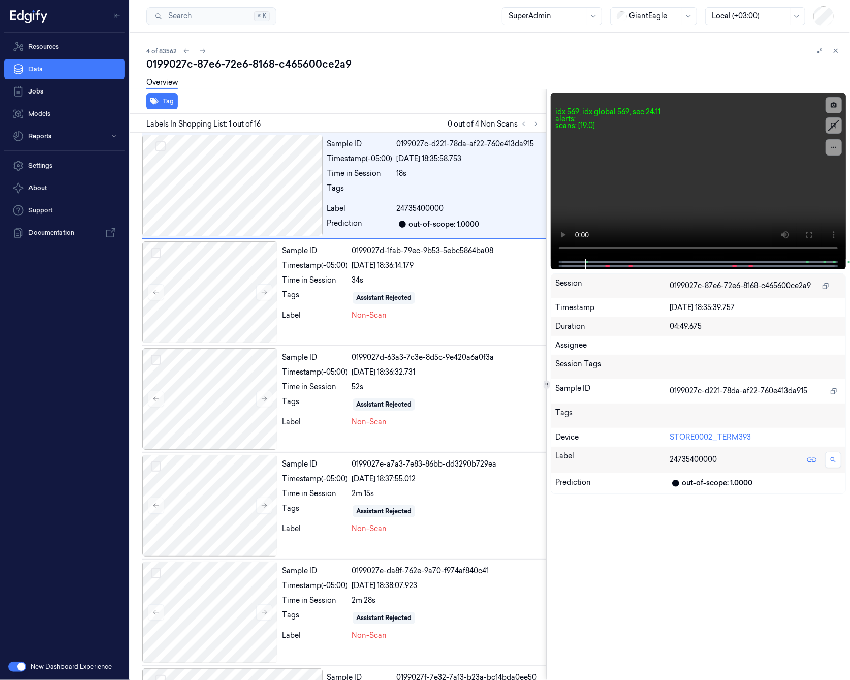
click at [547, 308] on div "Tag Labels In Shopping List: 1 out of 16 0 out of 4 Non Scans Sample ID 0199027…" at bounding box center [488, 384] width 724 height 591
click at [235, 285] on div at bounding box center [210, 292] width 136 height 102
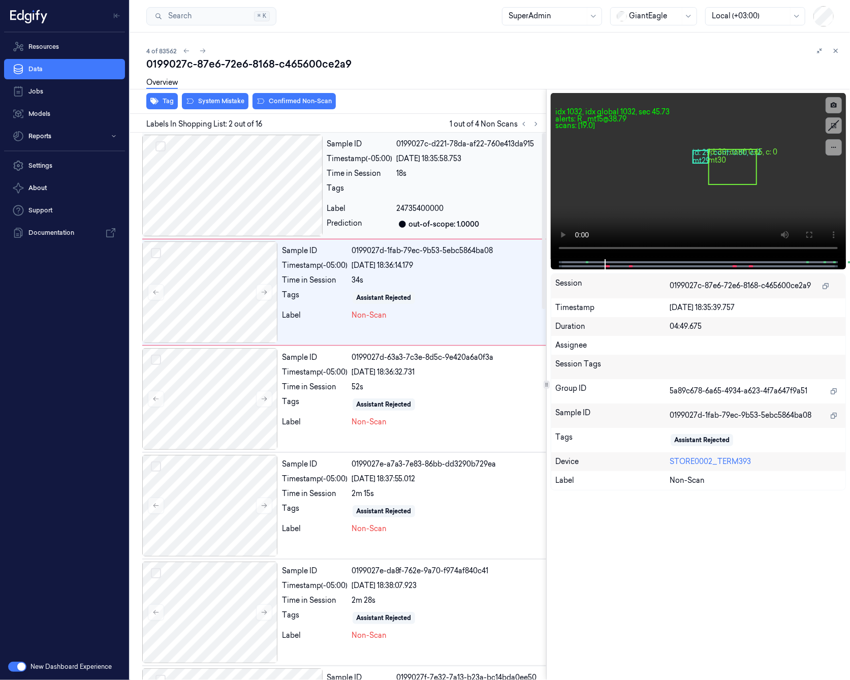
click at [218, 217] on div at bounding box center [232, 186] width 180 height 102
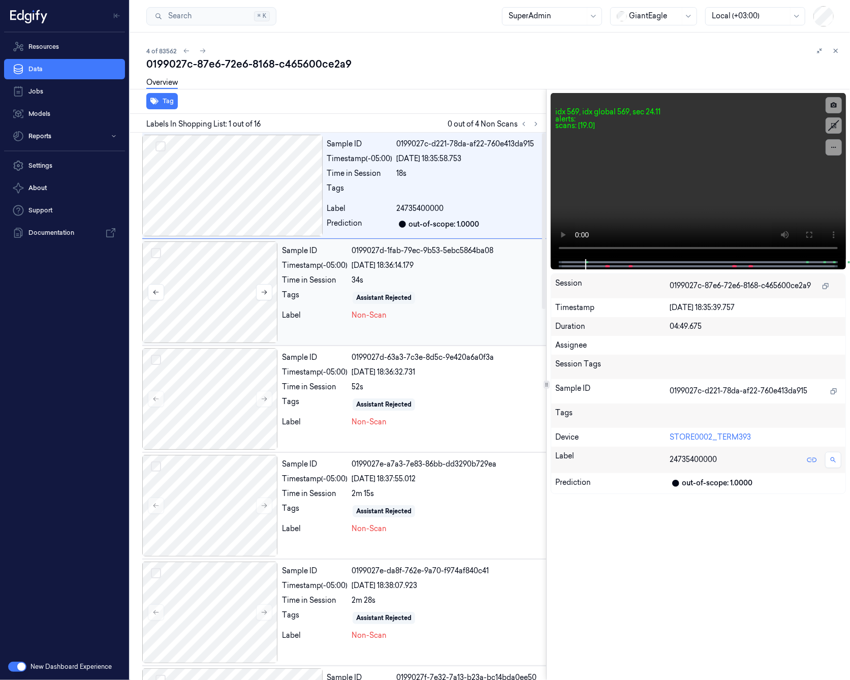
click at [232, 261] on div at bounding box center [210, 292] width 136 height 102
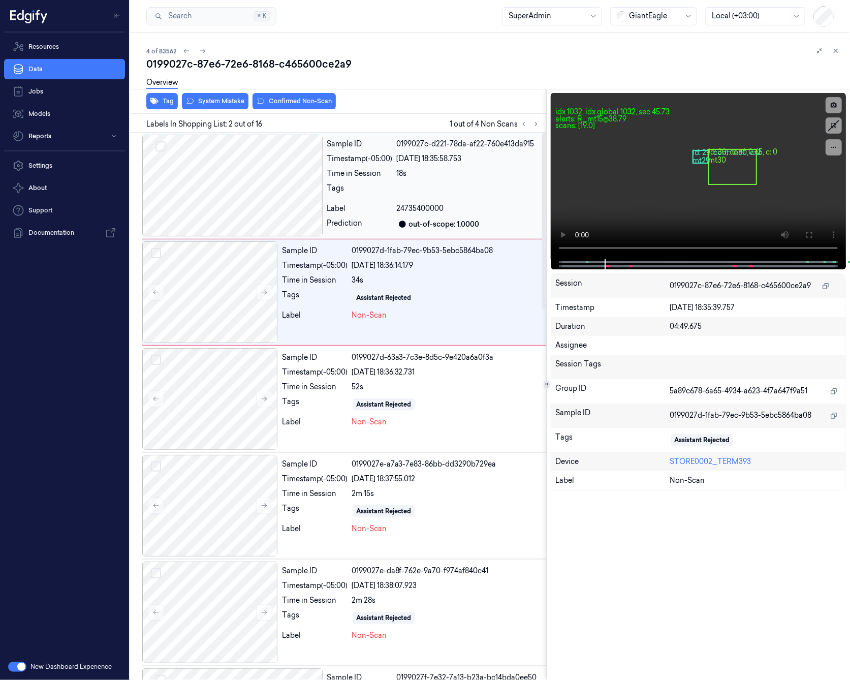
click at [230, 220] on div at bounding box center [232, 186] width 180 height 102
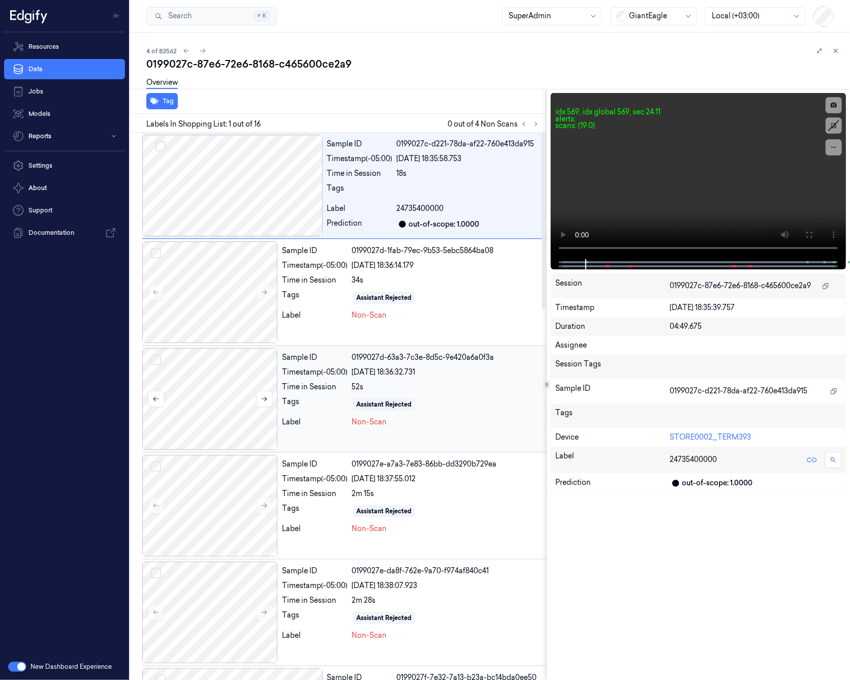
click at [234, 401] on div at bounding box center [210, 399] width 136 height 102
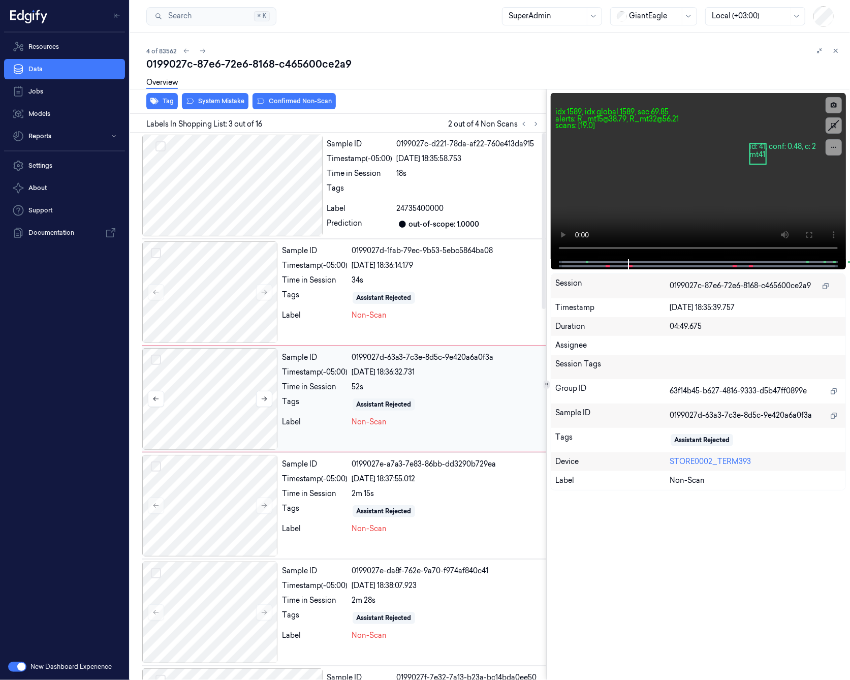
click at [217, 364] on div at bounding box center [210, 399] width 136 height 102
click at [267, 395] on icon at bounding box center [264, 398] width 7 height 7
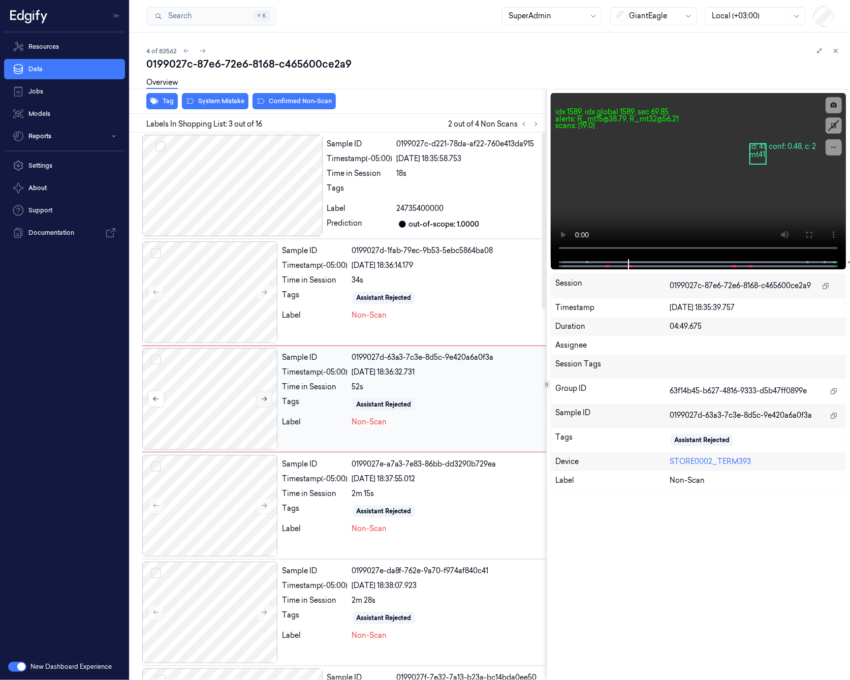
click at [267, 395] on icon at bounding box center [264, 398] width 7 height 7
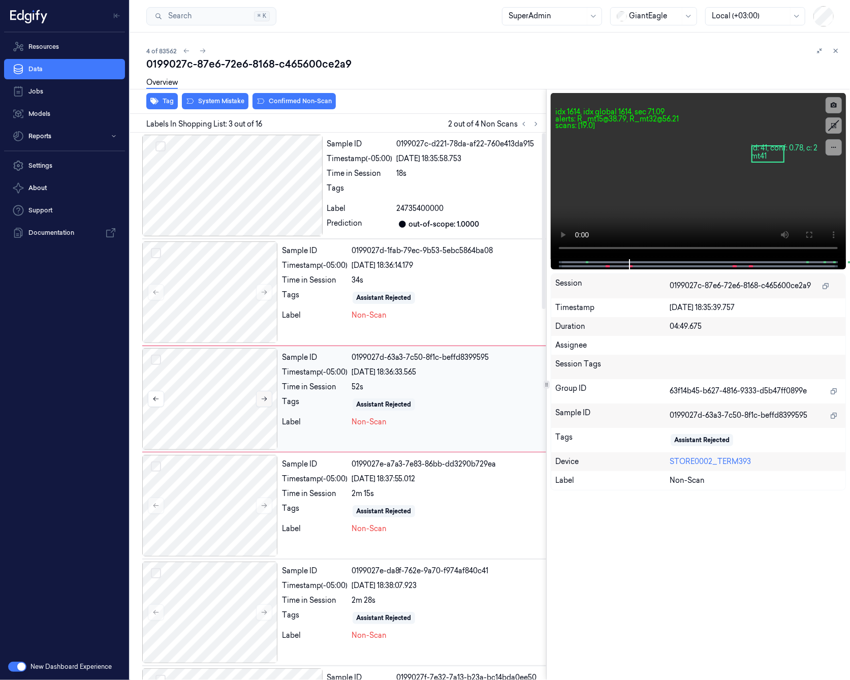
click at [267, 395] on icon at bounding box center [264, 398] width 7 height 7
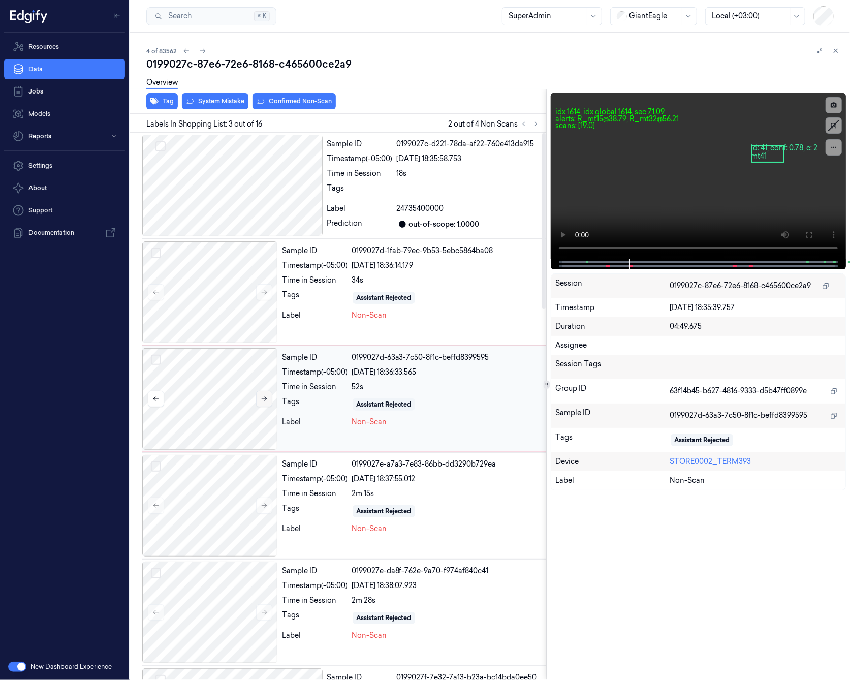
click at [267, 395] on icon at bounding box center [264, 398] width 7 height 7
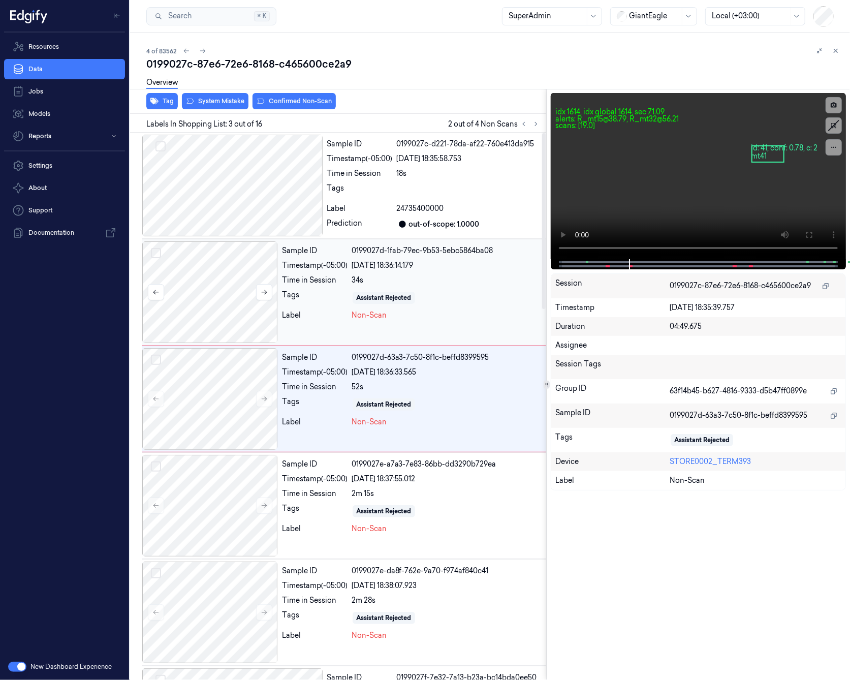
click at [238, 313] on div at bounding box center [210, 292] width 136 height 102
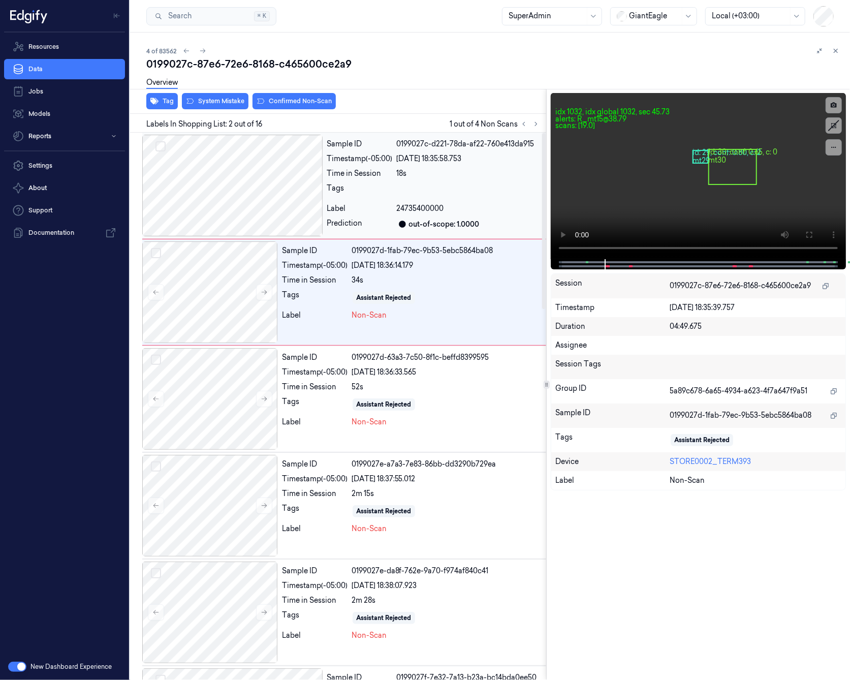
click at [230, 198] on div at bounding box center [232, 186] width 180 height 102
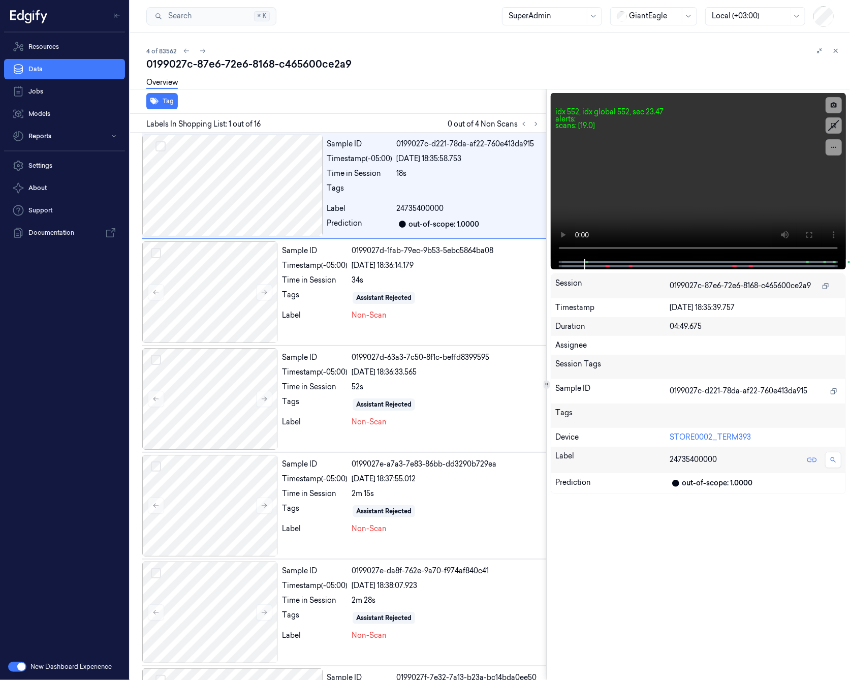
click at [552, 274] on div "idx 552, idx global 552, sec 23.47 alerts: scans: [19.0] Session 0199027c-87e6-…" at bounding box center [698, 384] width 303 height 591
click at [232, 302] on div at bounding box center [210, 292] width 136 height 102
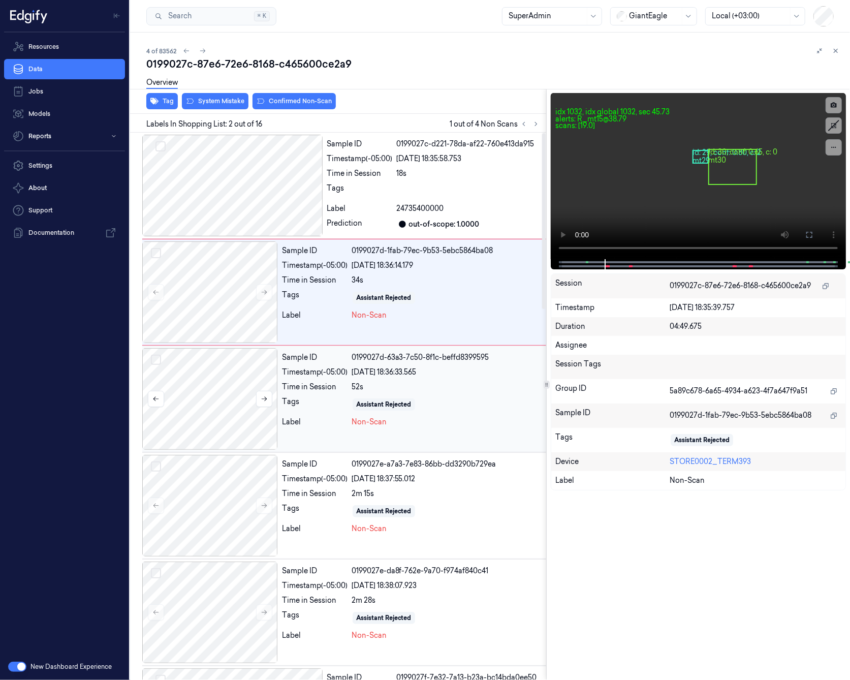
click at [227, 381] on div at bounding box center [210, 399] width 136 height 102
click at [223, 336] on div at bounding box center [210, 292] width 136 height 102
click at [835, 148] on icon at bounding box center [833, 147] width 7 height 7
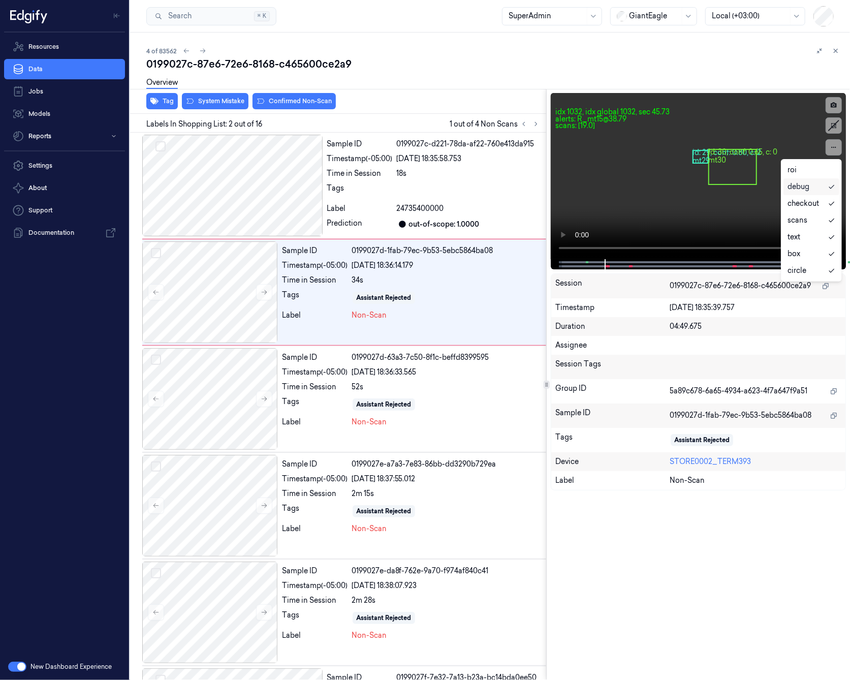
click at [815, 180] on div "debug" at bounding box center [812, 186] width 56 height 17
click at [812, 200] on div "checkout" at bounding box center [804, 203] width 32 height 11
click at [829, 143] on button at bounding box center [834, 147] width 16 height 16
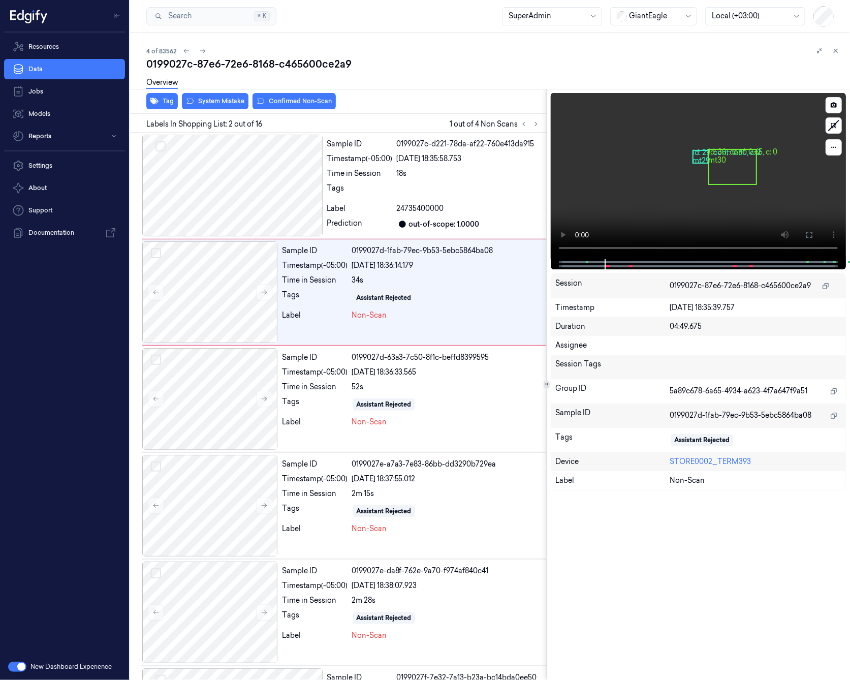
click at [650, 210] on video at bounding box center [698, 176] width 295 height 166
click at [630, 265] on span at bounding box center [631, 266] width 2 height 5
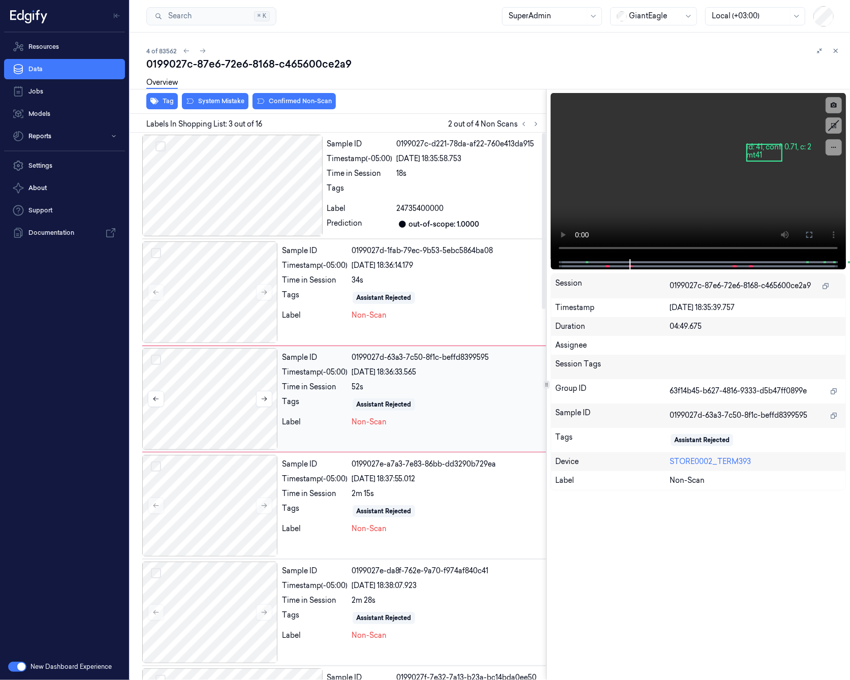
click at [231, 400] on div at bounding box center [210, 399] width 136 height 102
click at [238, 486] on div at bounding box center [210, 506] width 136 height 102
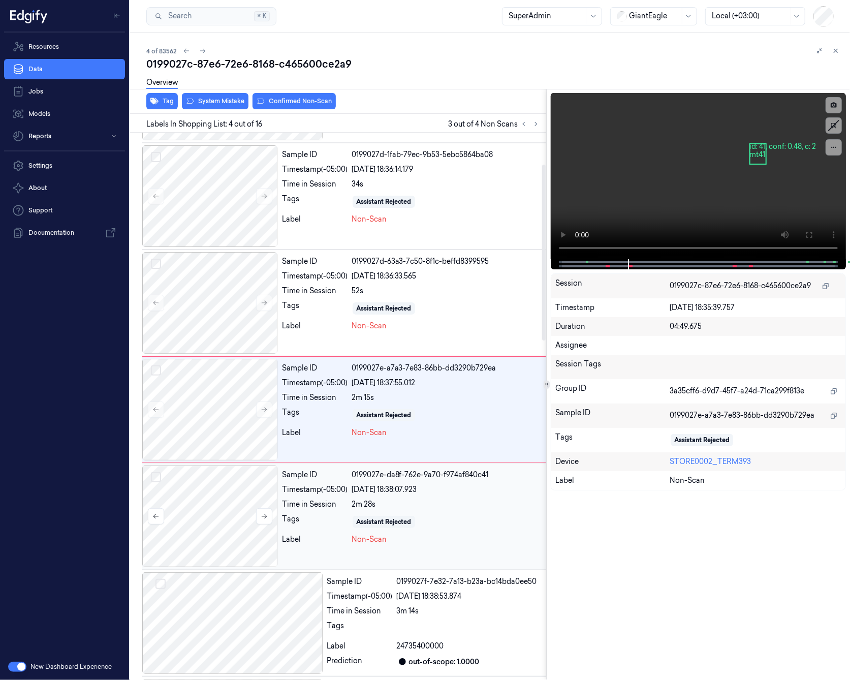
scroll to position [98, 0]
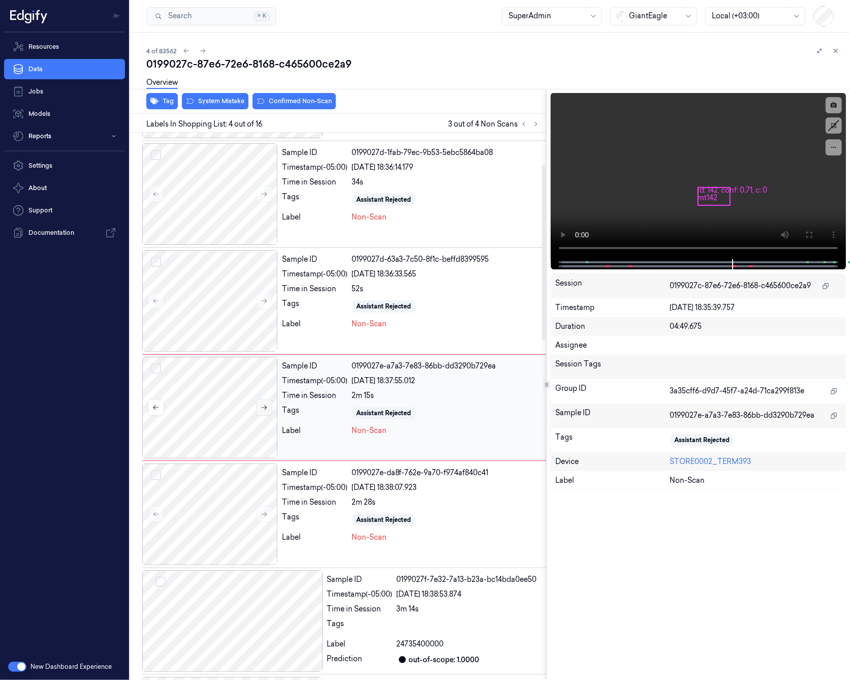
click at [267, 405] on icon at bounding box center [264, 407] width 7 height 7
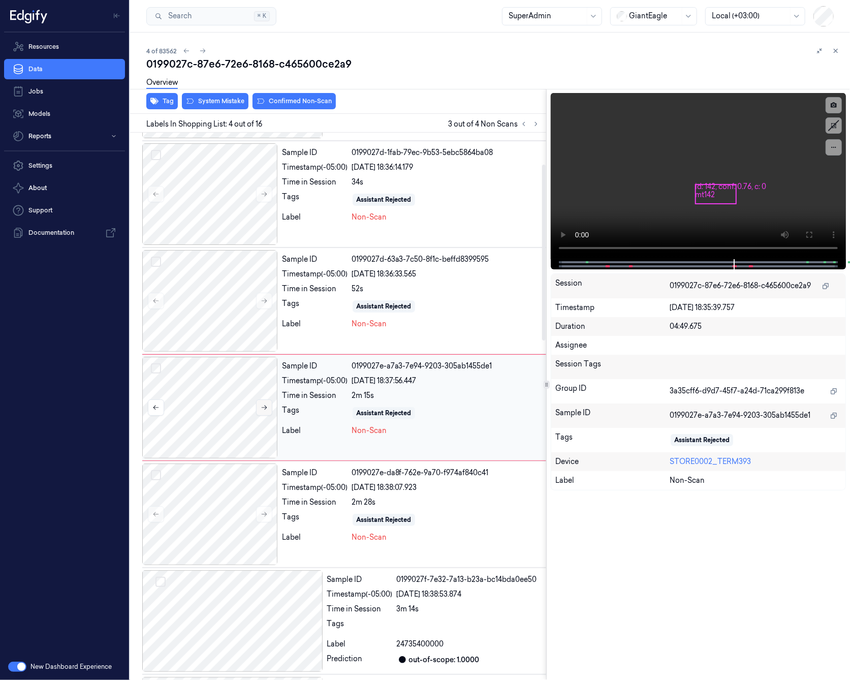
click at [267, 405] on icon at bounding box center [264, 407] width 7 height 7
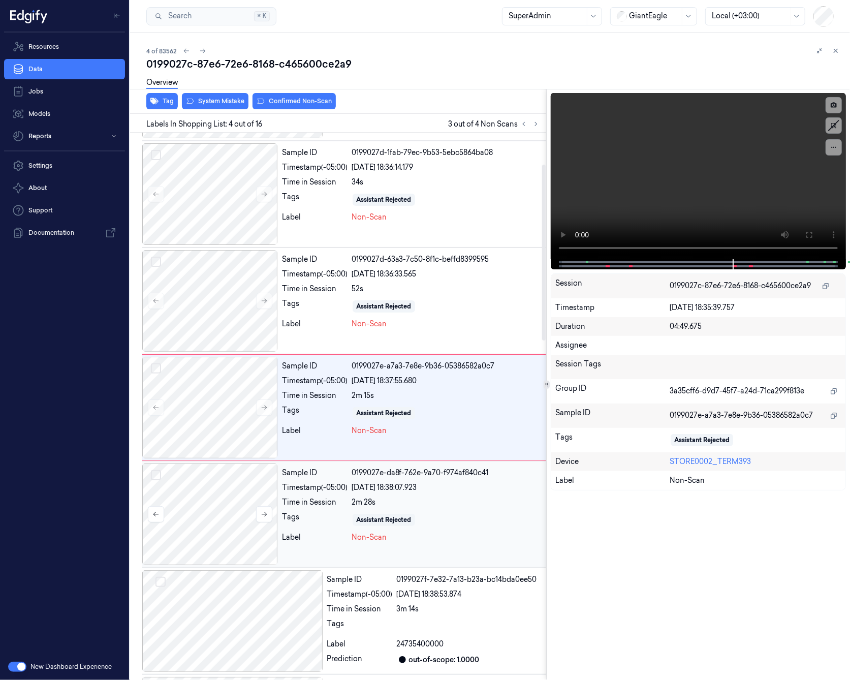
click at [238, 502] on div at bounding box center [210, 515] width 136 height 102
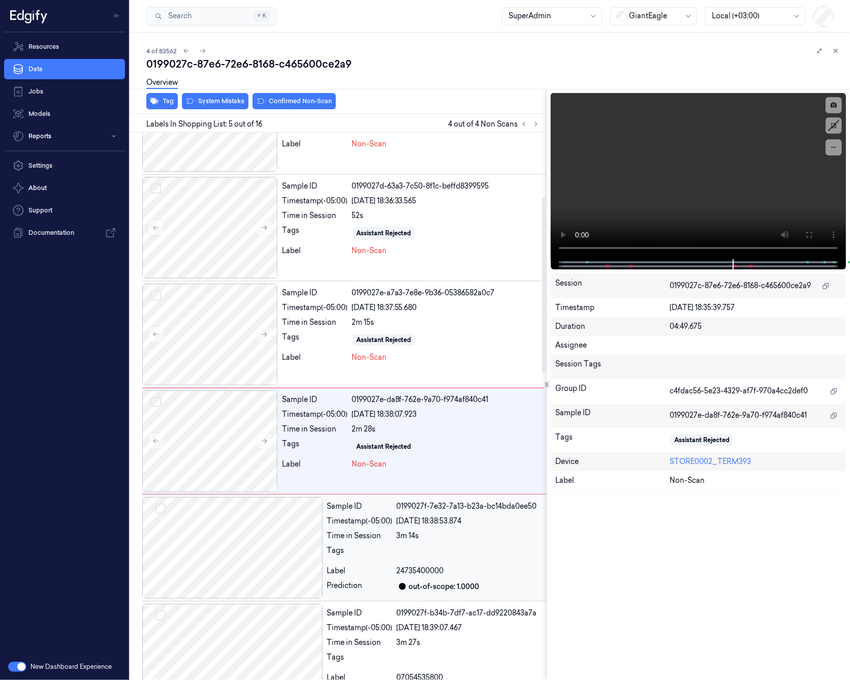
scroll to position [204, 0]
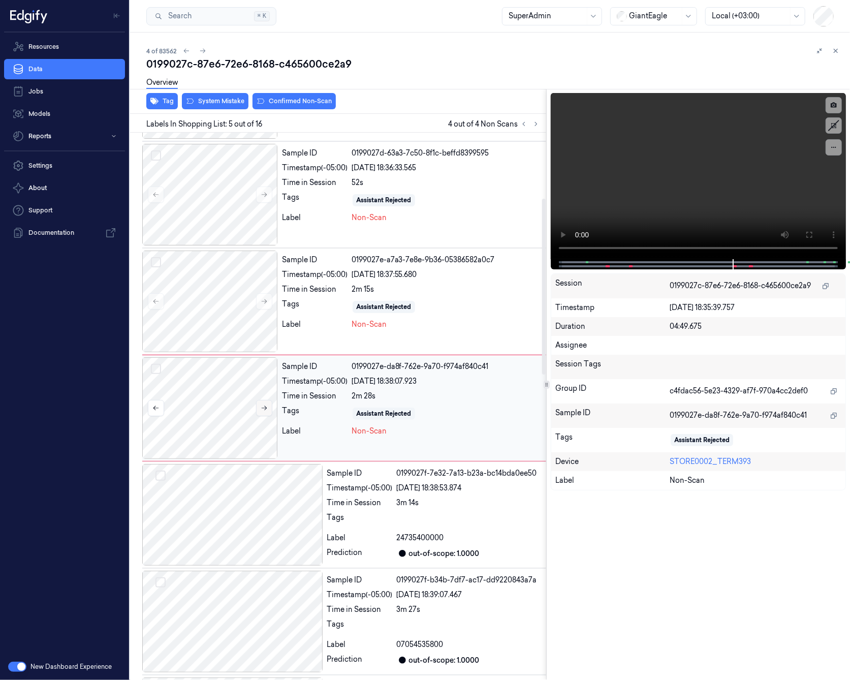
click at [265, 407] on icon at bounding box center [264, 408] width 7 height 7
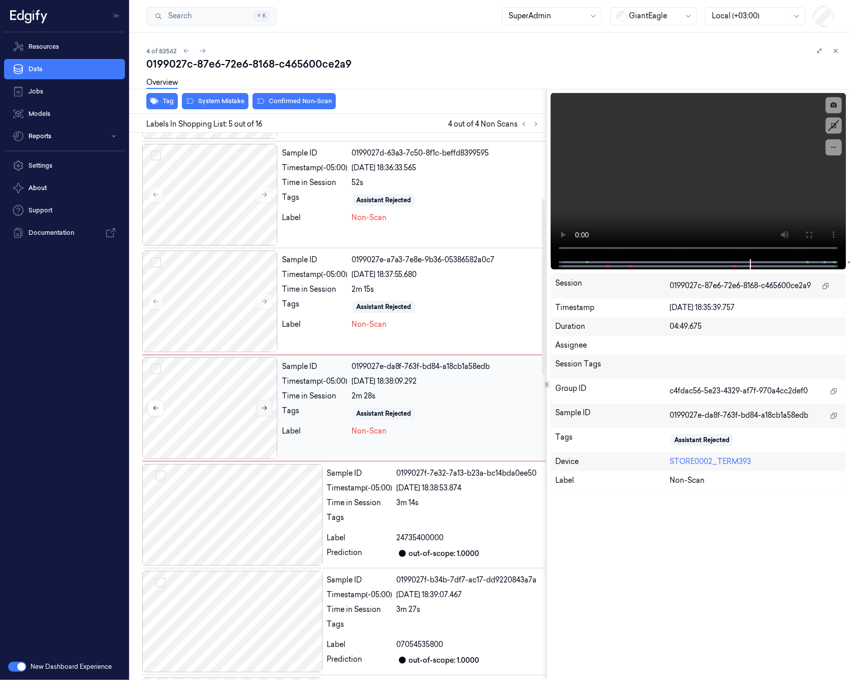
click at [265, 407] on icon at bounding box center [264, 408] width 7 height 7
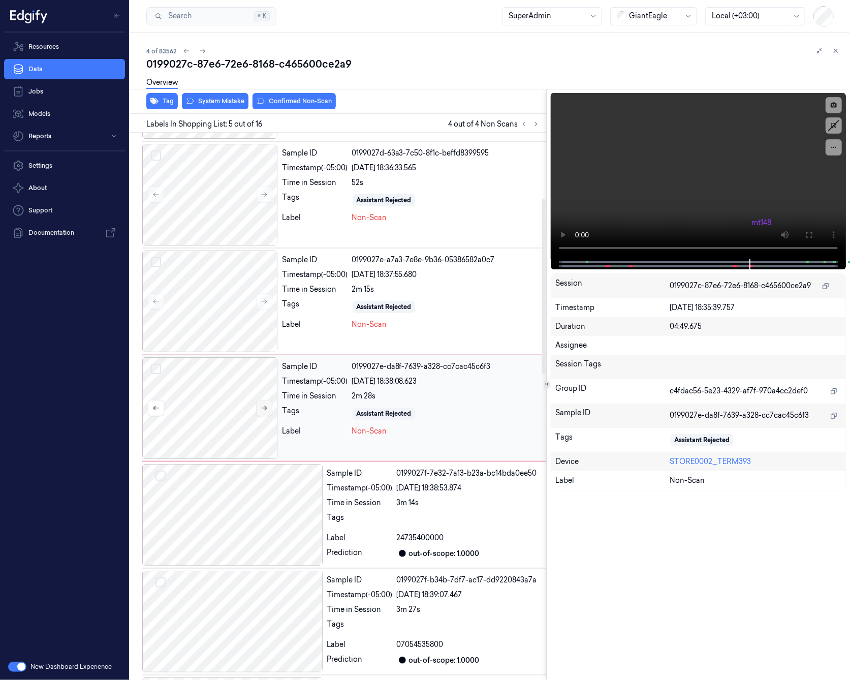
click at [265, 407] on icon at bounding box center [264, 408] width 7 height 7
click at [254, 496] on div at bounding box center [232, 515] width 180 height 102
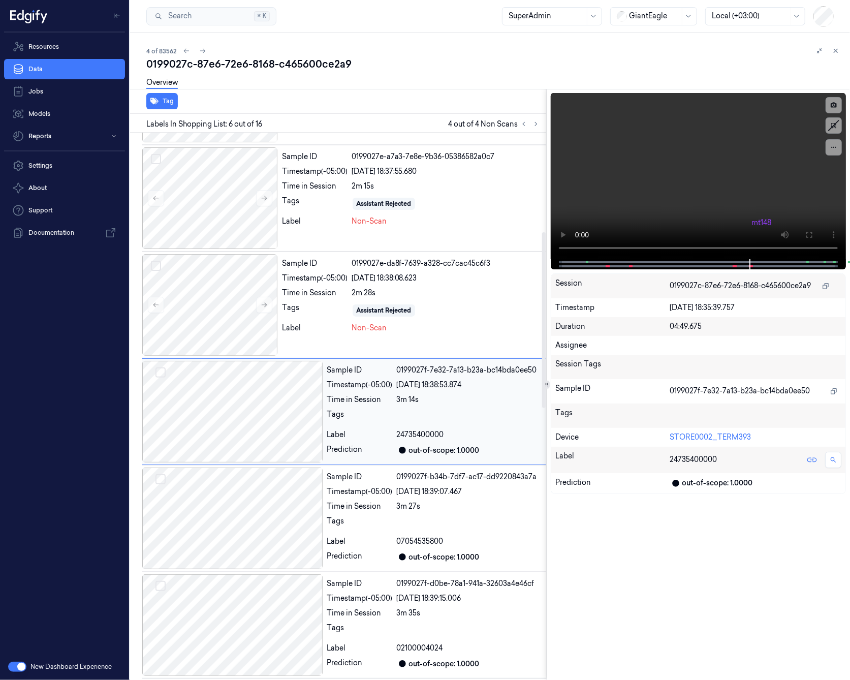
scroll to position [311, 0]
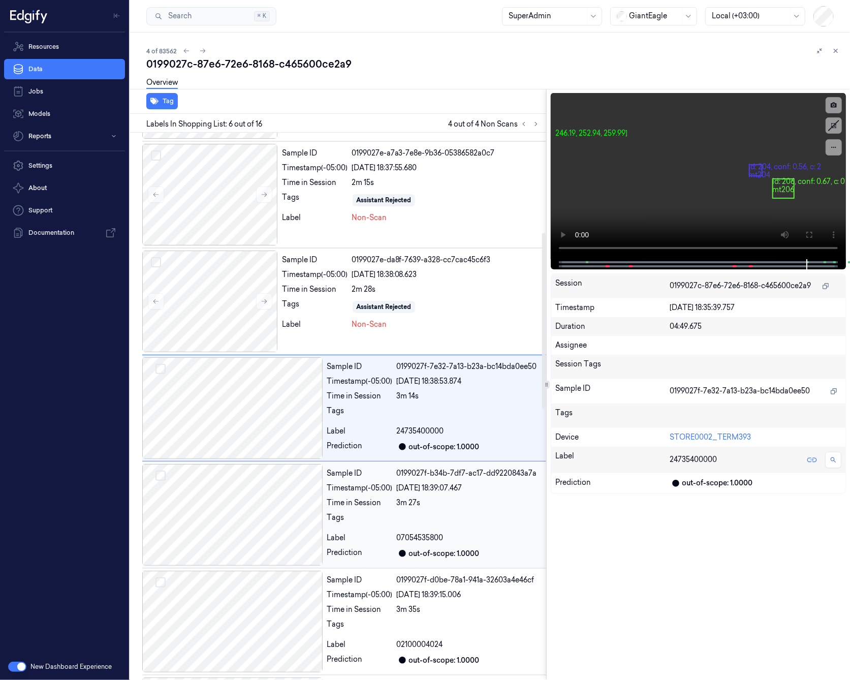
click at [255, 505] on div at bounding box center [232, 515] width 180 height 102
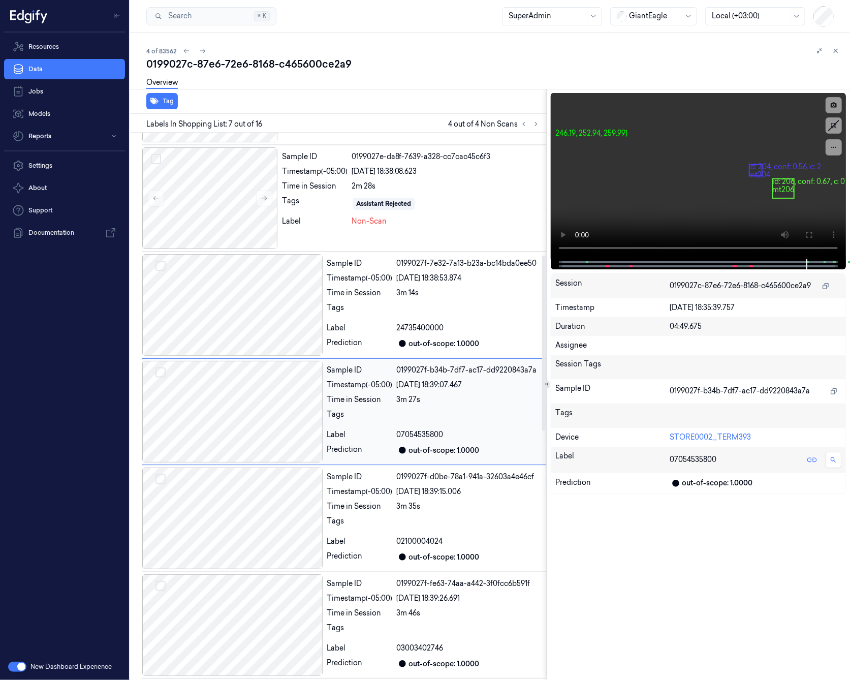
scroll to position [417, 0]
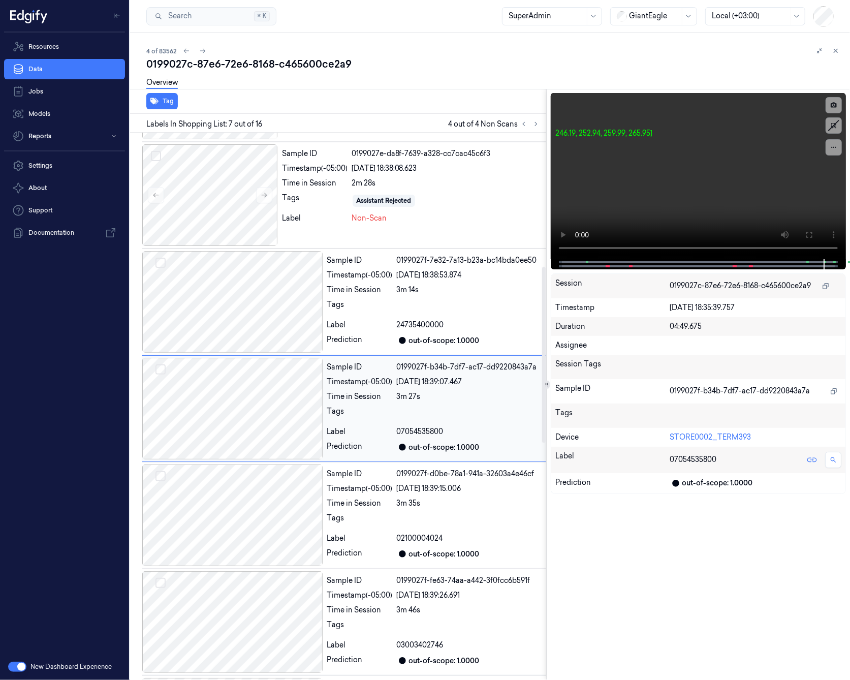
click at [248, 419] on div at bounding box center [232, 409] width 180 height 102
click at [251, 489] on div at bounding box center [232, 516] width 180 height 102
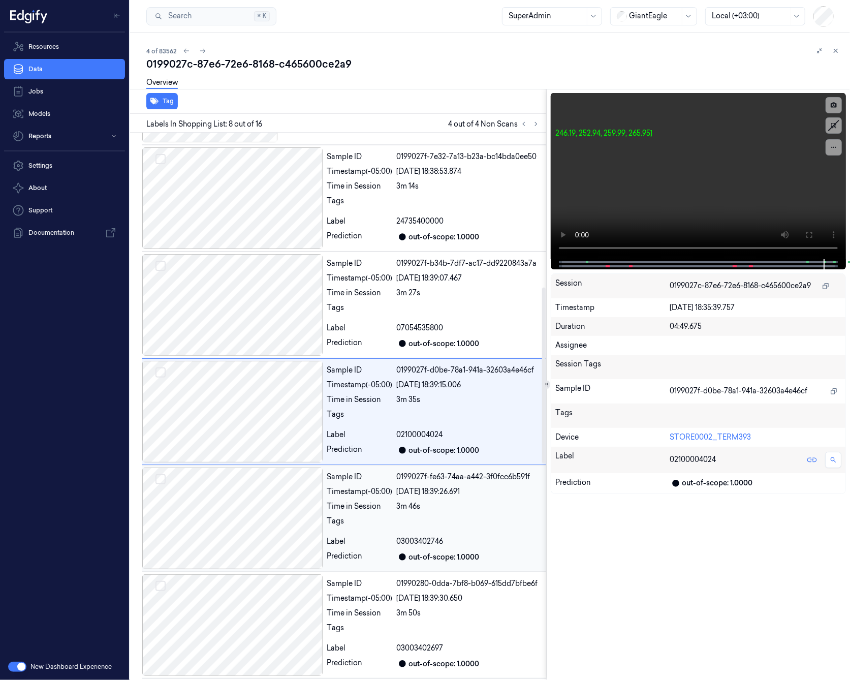
scroll to position [523, 0]
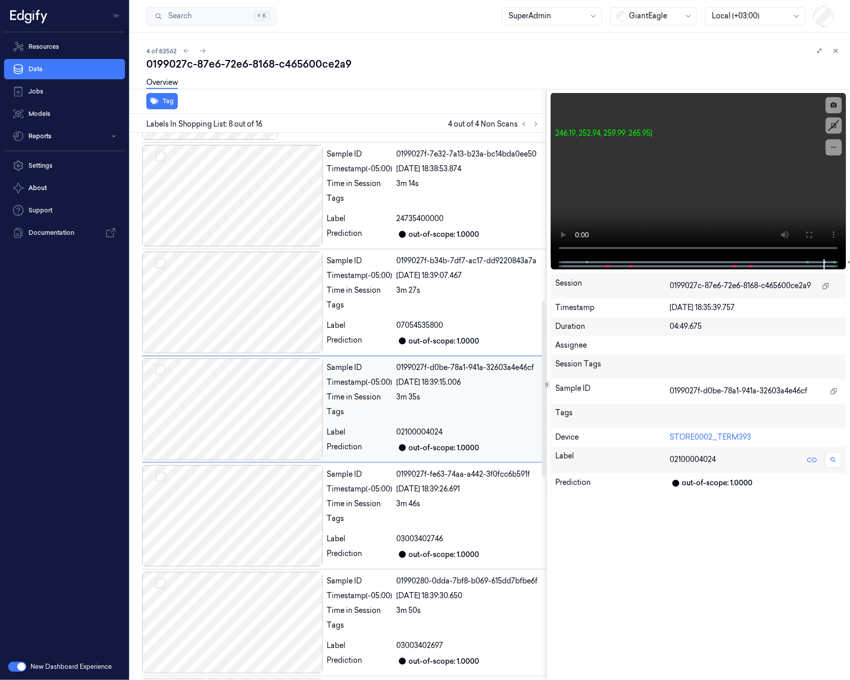
click at [253, 429] on div at bounding box center [232, 409] width 180 height 102
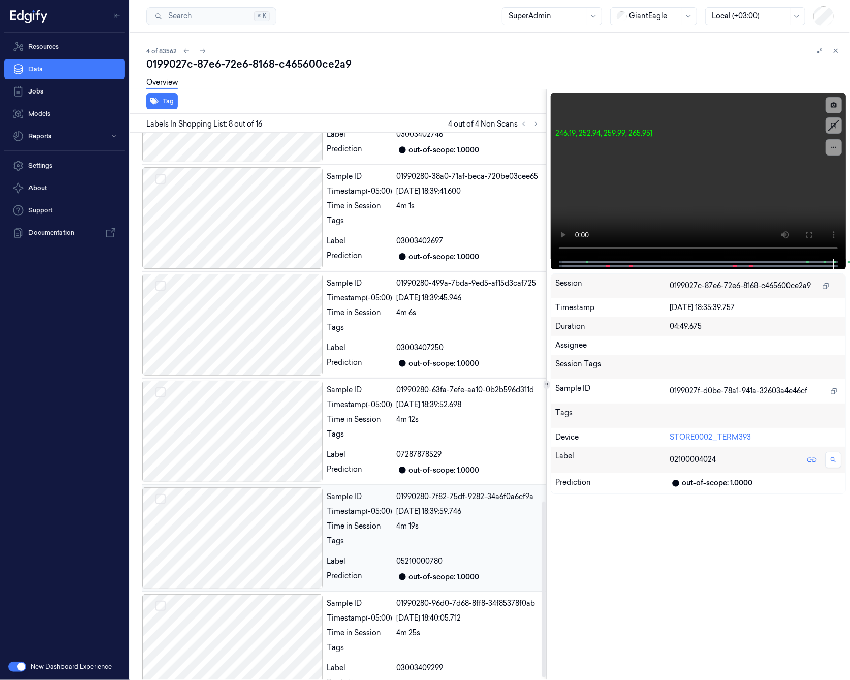
scroll to position [1158, 0]
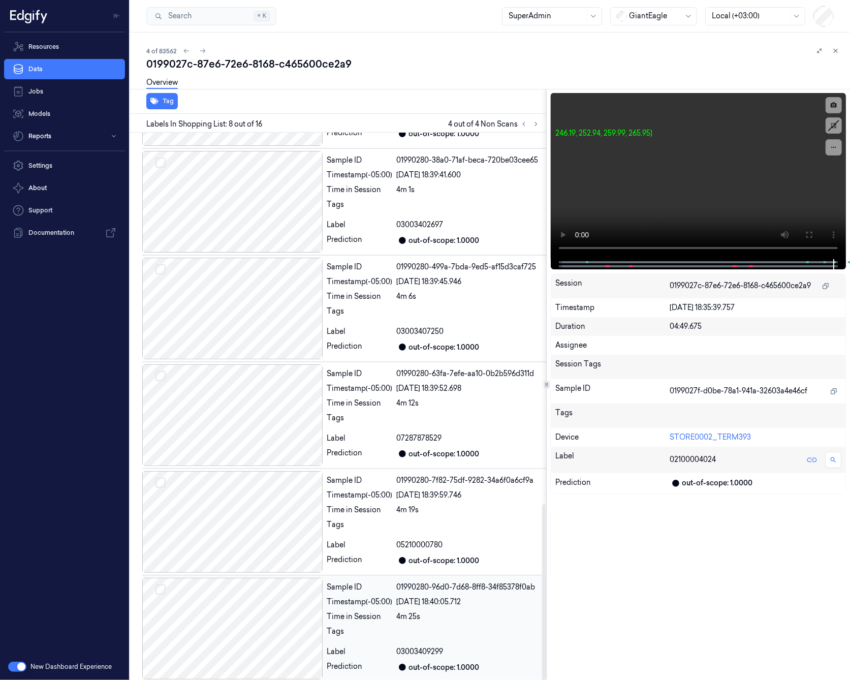
click at [241, 596] on div at bounding box center [232, 629] width 180 height 102
click at [240, 527] on div at bounding box center [232, 522] width 180 height 102
click at [236, 510] on div at bounding box center [232, 522] width 180 height 102
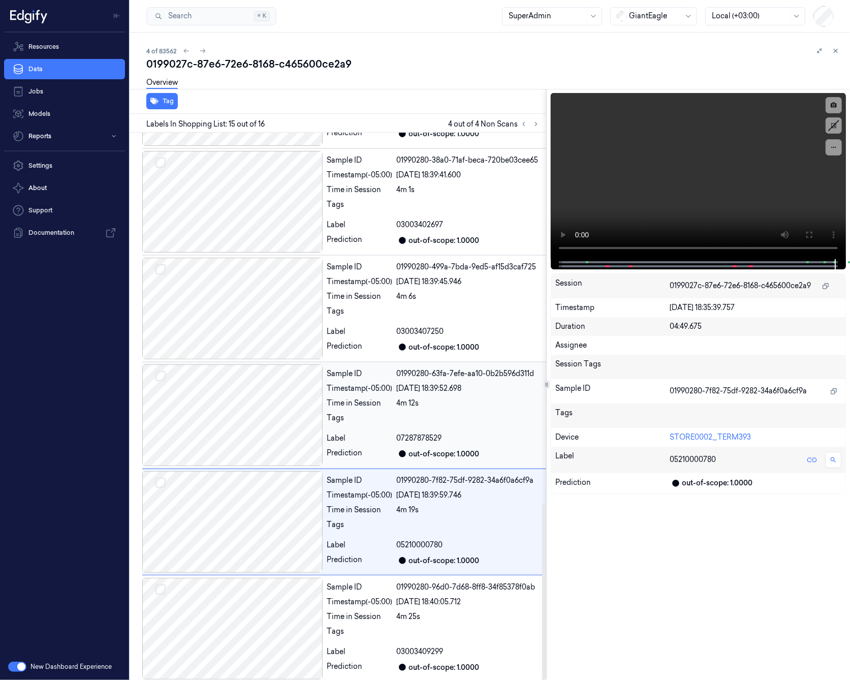
click at [235, 428] on div at bounding box center [232, 415] width 180 height 102
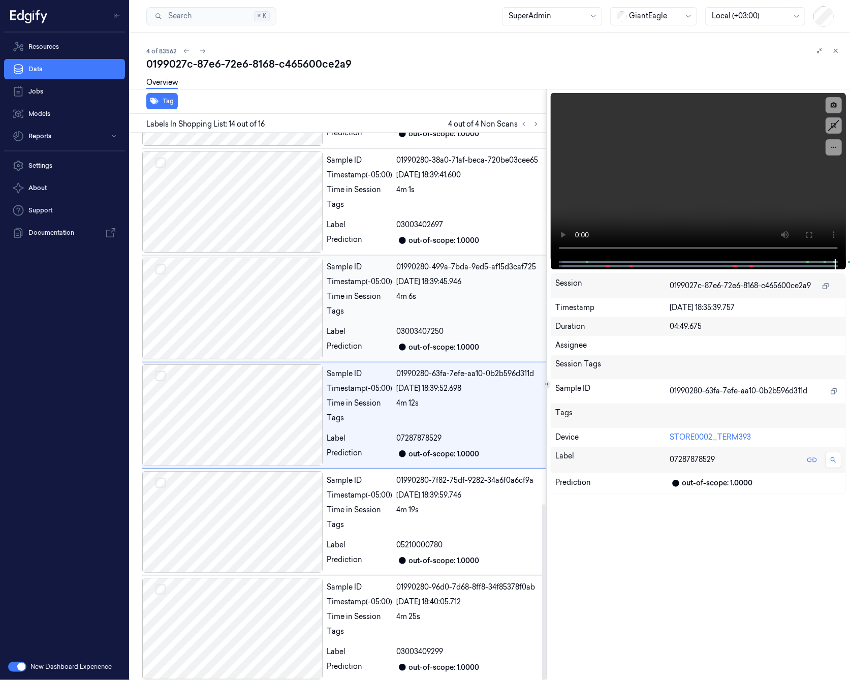
click at [236, 272] on div at bounding box center [232, 309] width 180 height 102
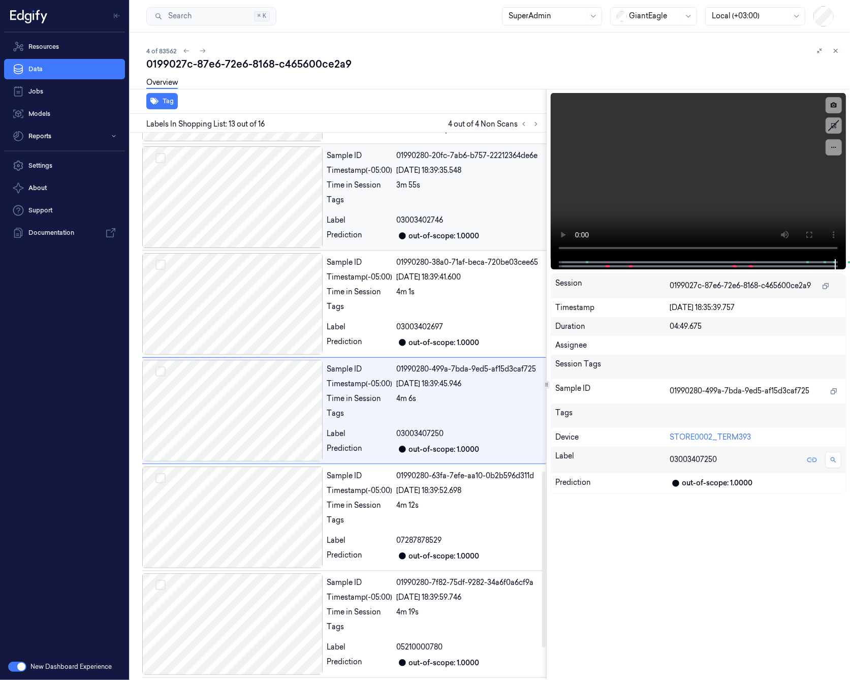
click at [223, 237] on div at bounding box center [232, 197] width 180 height 102
click at [237, 289] on div at bounding box center [232, 304] width 180 height 102
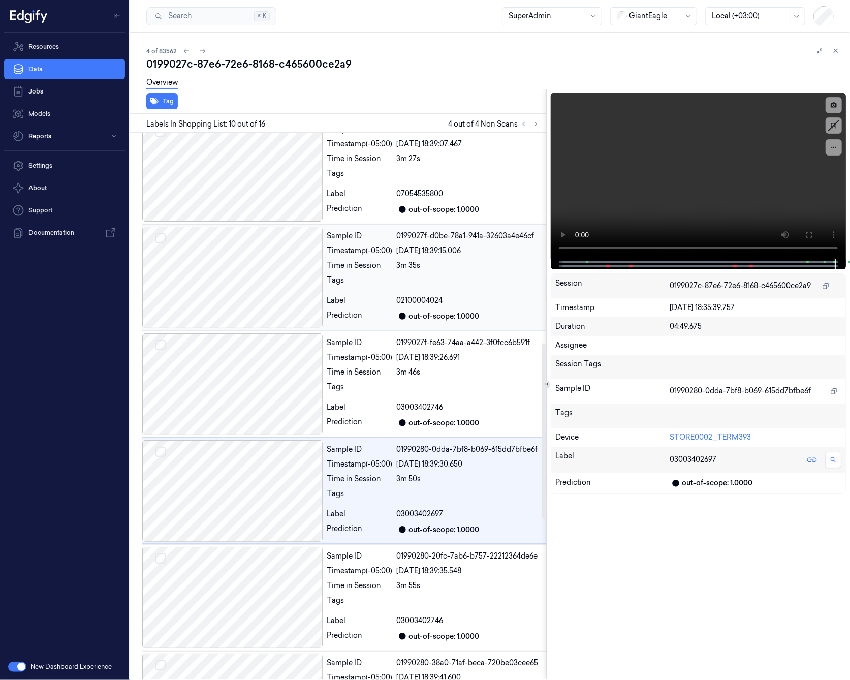
click at [250, 303] on div at bounding box center [232, 278] width 180 height 102
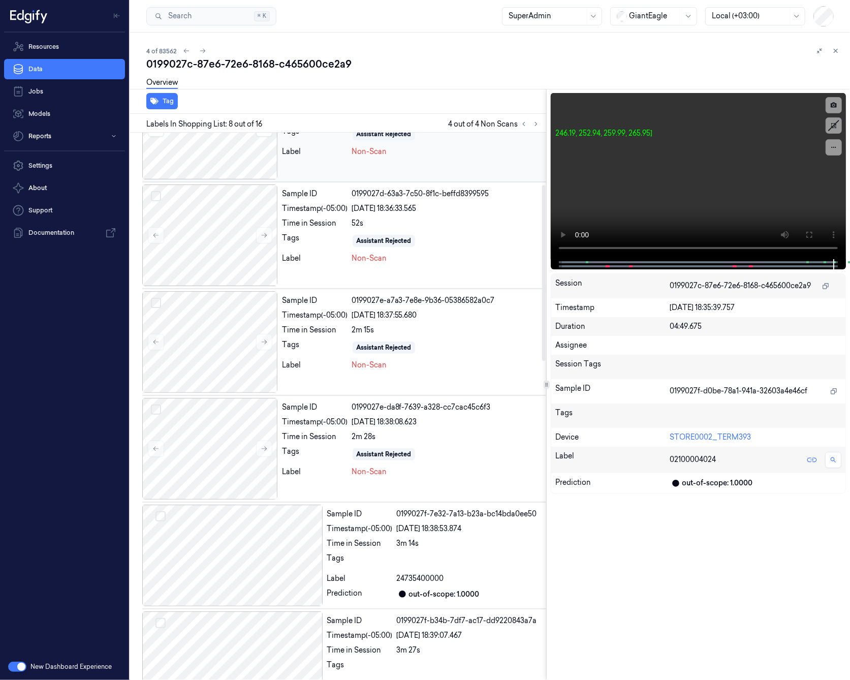
scroll to position [0, 0]
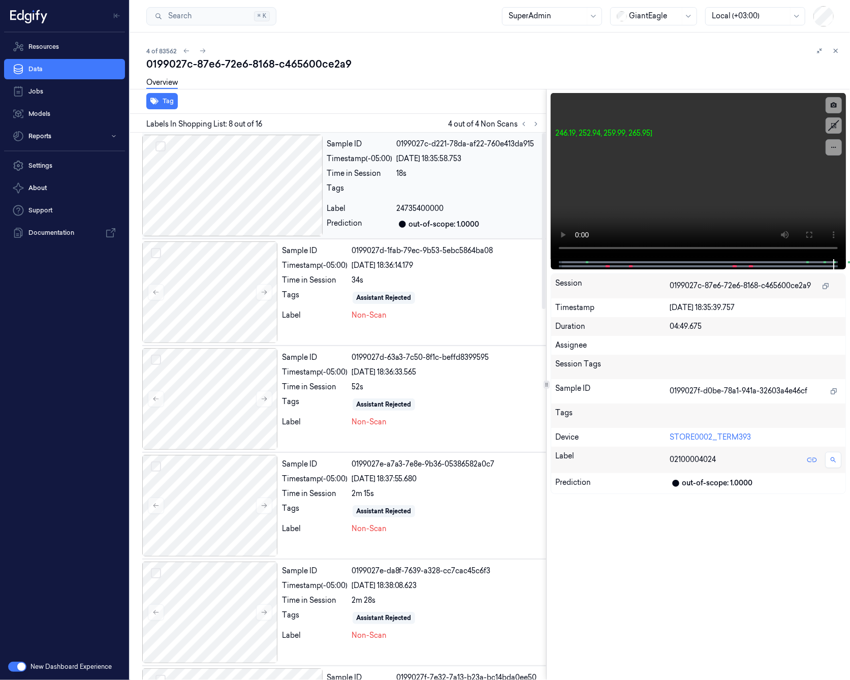
click at [250, 198] on div at bounding box center [232, 186] width 180 height 102
click at [255, 196] on div at bounding box center [232, 186] width 180 height 102
click at [246, 159] on div at bounding box center [232, 186] width 180 height 102
click at [263, 290] on icon at bounding box center [264, 292] width 7 height 7
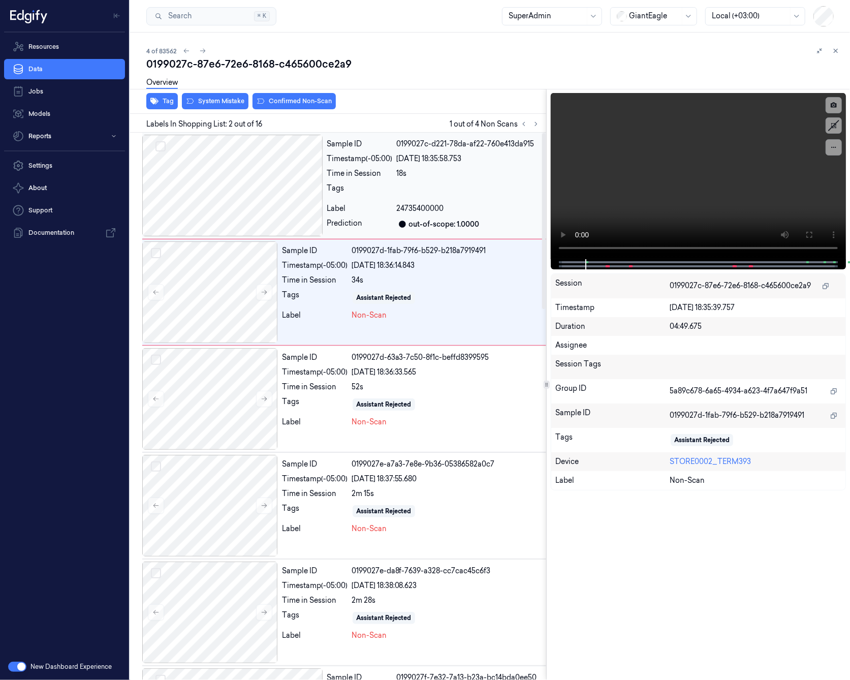
click at [252, 193] on div at bounding box center [232, 186] width 180 height 102
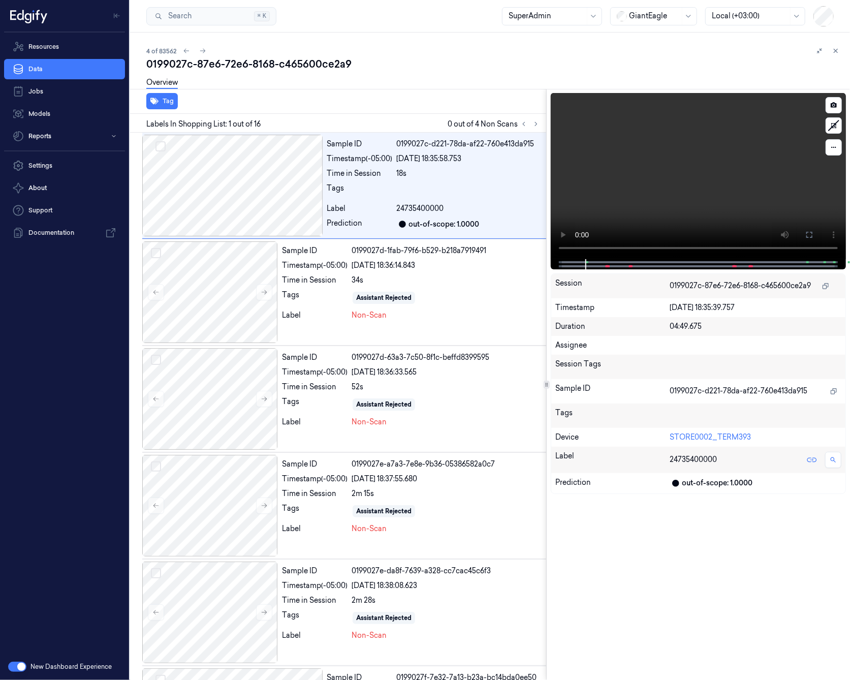
click at [607, 267] on span at bounding box center [607, 266] width 2 height 5
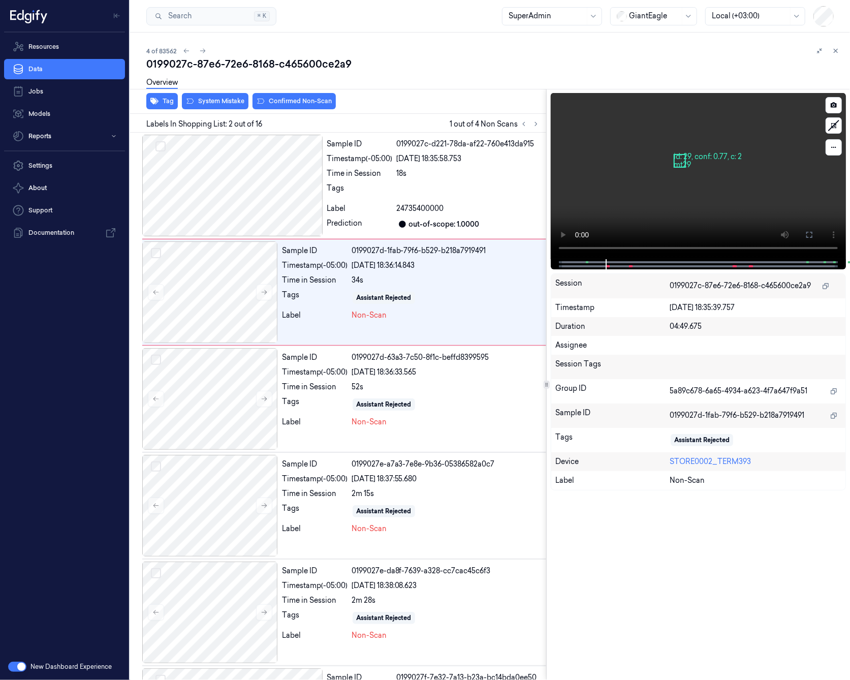
click at [608, 267] on span at bounding box center [609, 266] width 2 height 5
click at [606, 267] on span at bounding box center [607, 266] width 2 height 5
click at [818, 52] on icon at bounding box center [819, 50] width 5 height 5
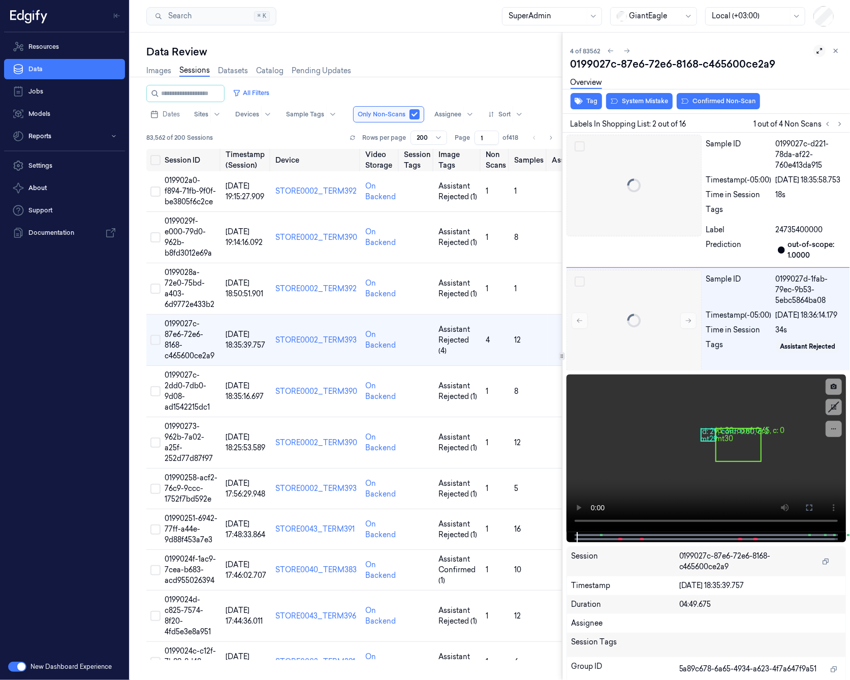
scroll to position [0, 4]
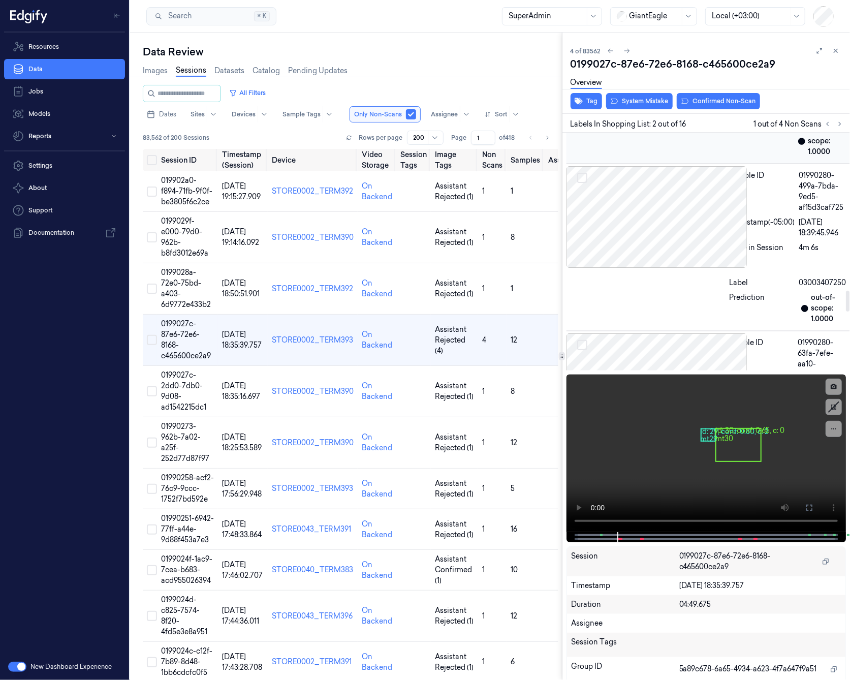
click at [646, 101] on div at bounding box center [645, 50] width 156 height 102
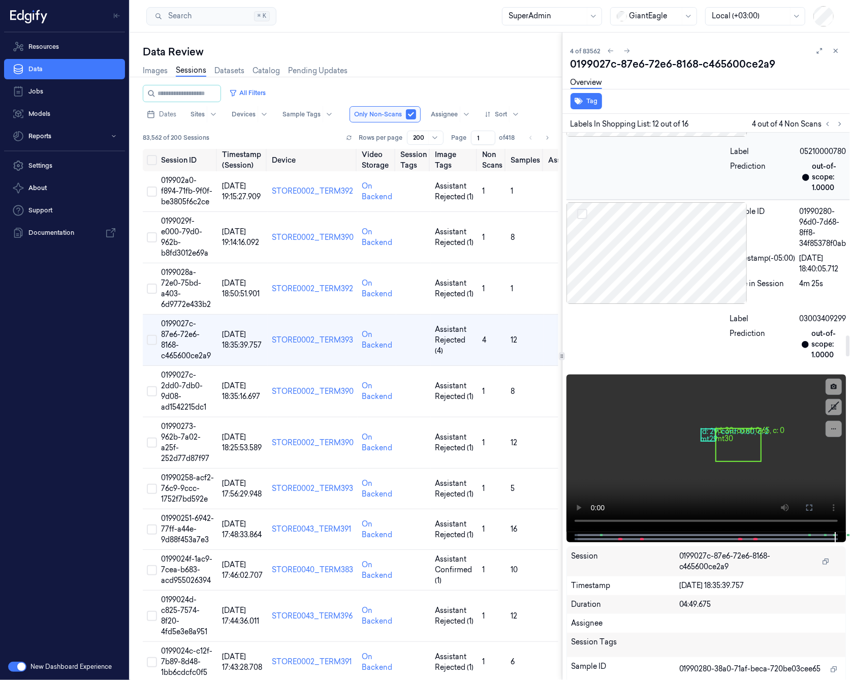
click at [623, 137] on div at bounding box center [647, 86] width 160 height 102
click at [622, 264] on div at bounding box center [646, 253] width 159 height 102
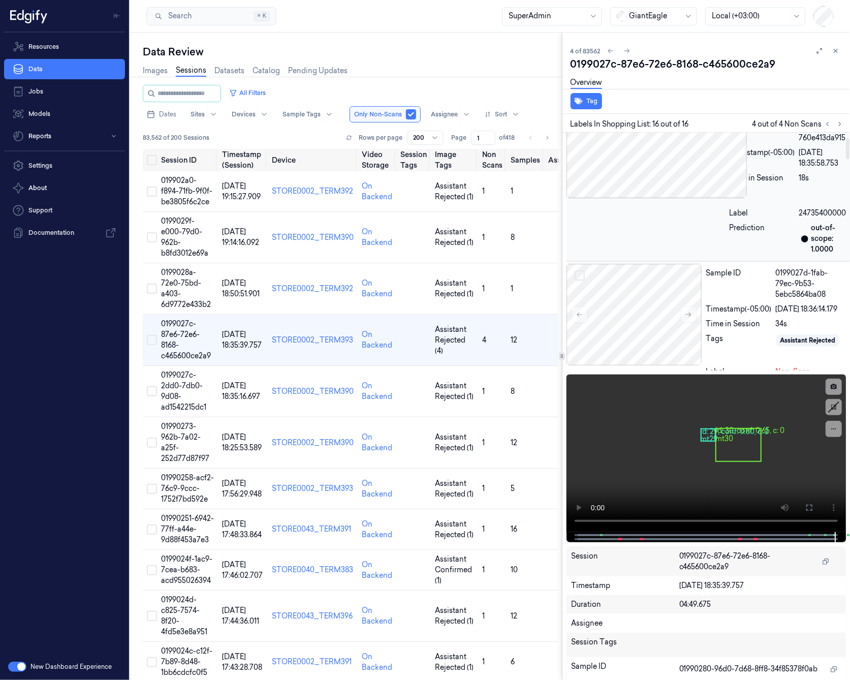
scroll to position [0, 0]
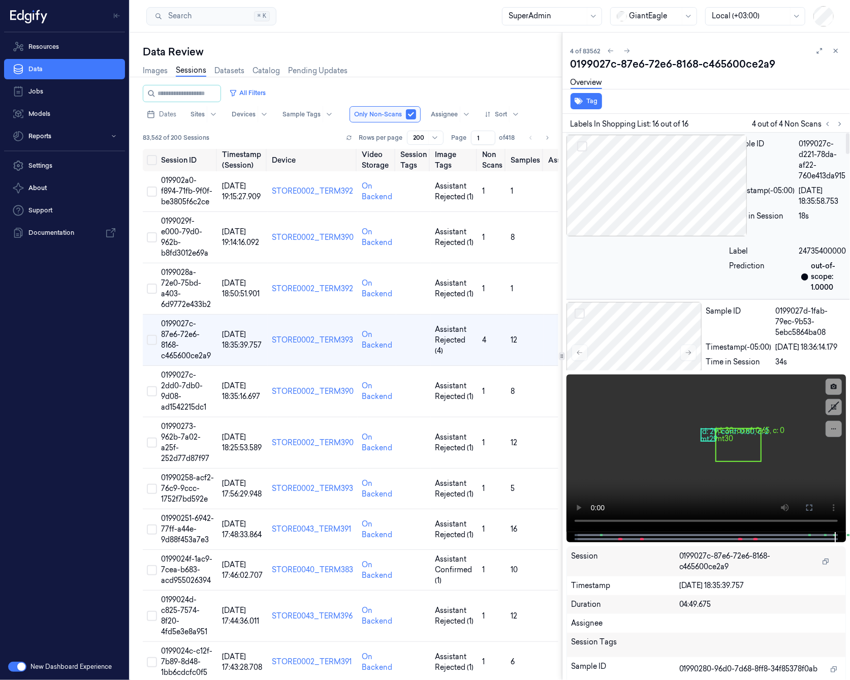
click at [606, 207] on div at bounding box center [646, 186] width 159 height 102
click at [631, 330] on div at bounding box center [635, 353] width 136 height 102
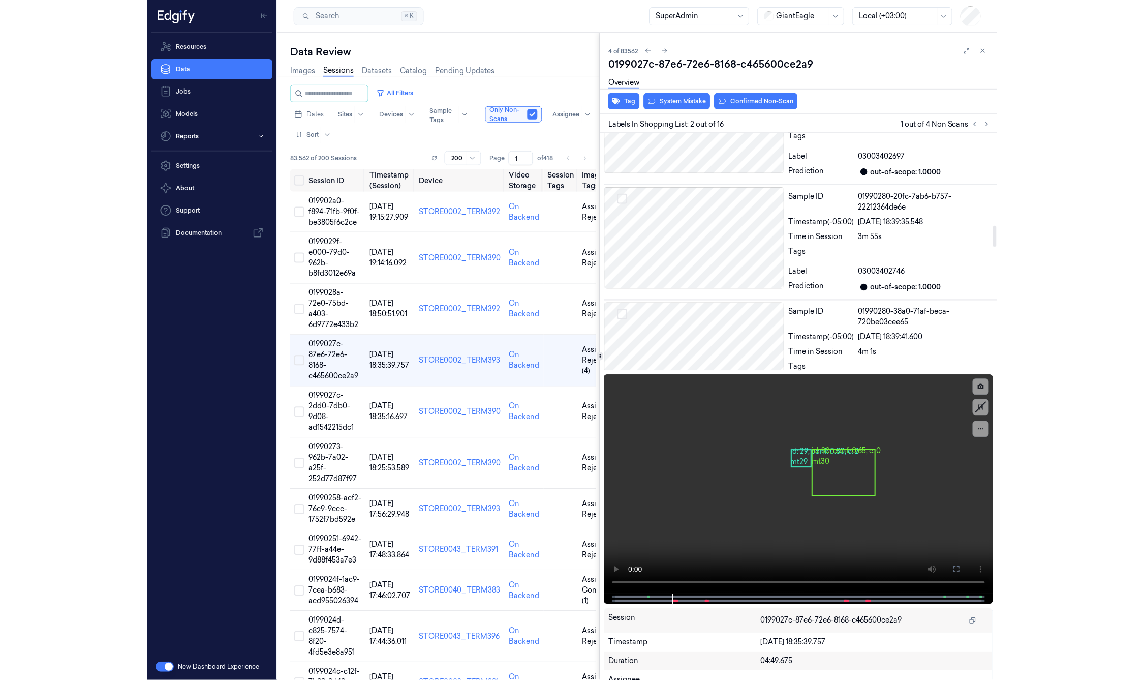
scroll to position [1014, 0]
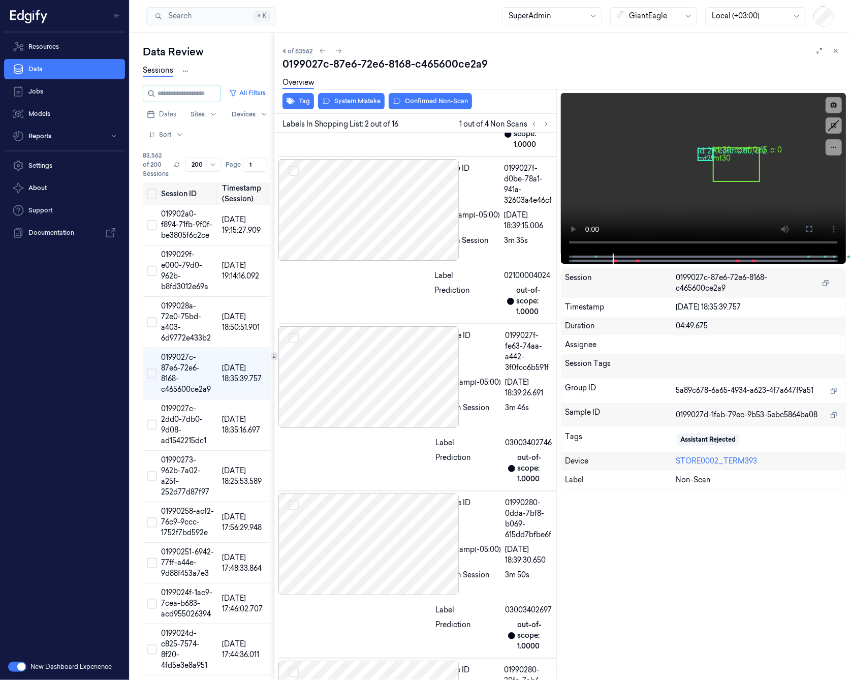
click at [228, 338] on div "Data Review Images Sessions Datasets Catalog Pending Updates All Filters Dates …" at bounding box center [490, 356] width 720 height 647
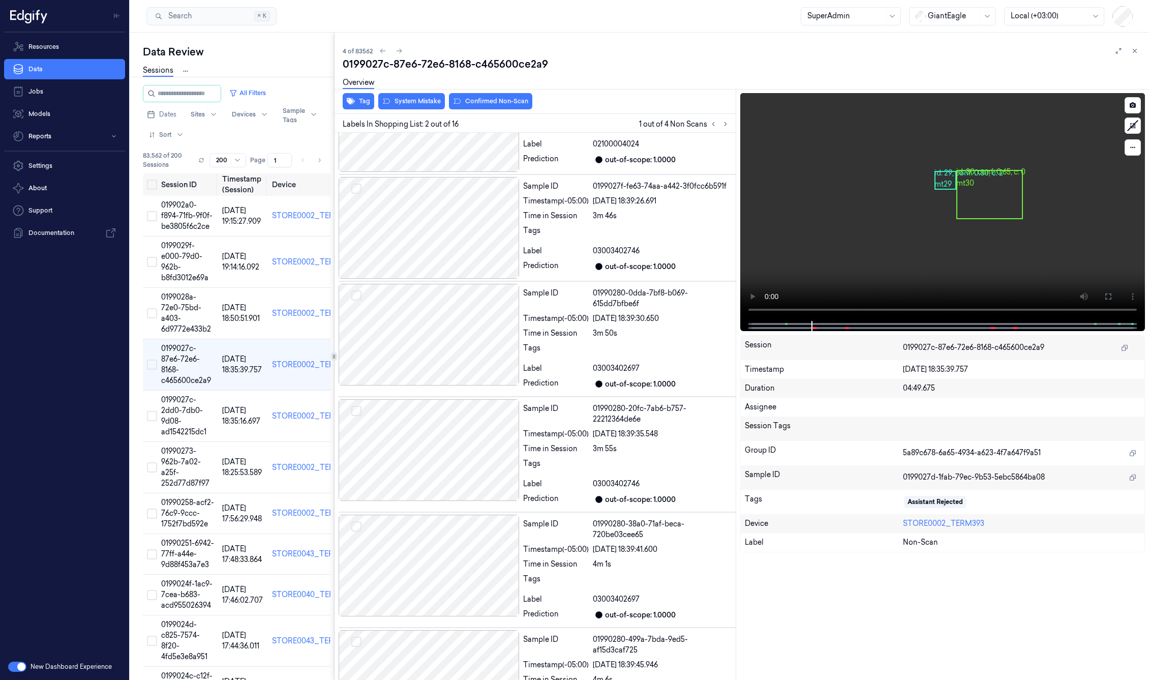
scroll to position [820, 0]
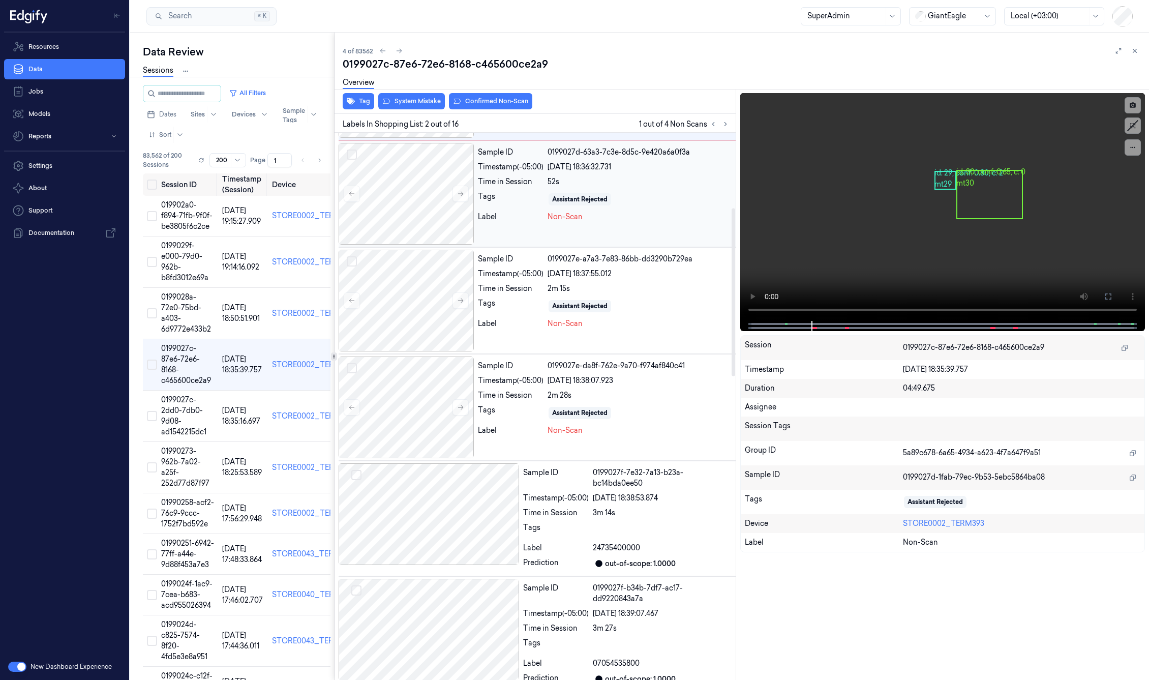
drag, startPoint x: 733, startPoint y: 402, endPoint x: 683, endPoint y: 195, distance: 212.3
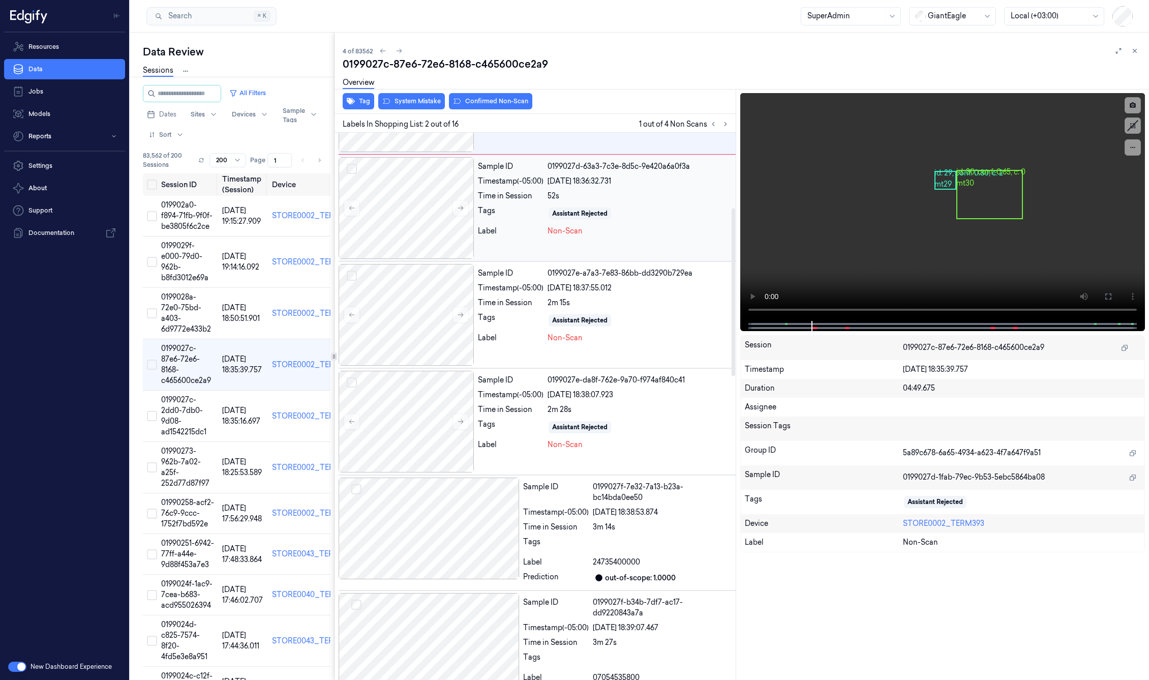
click at [731, 208] on div at bounding box center [733, 292] width 4 height 168
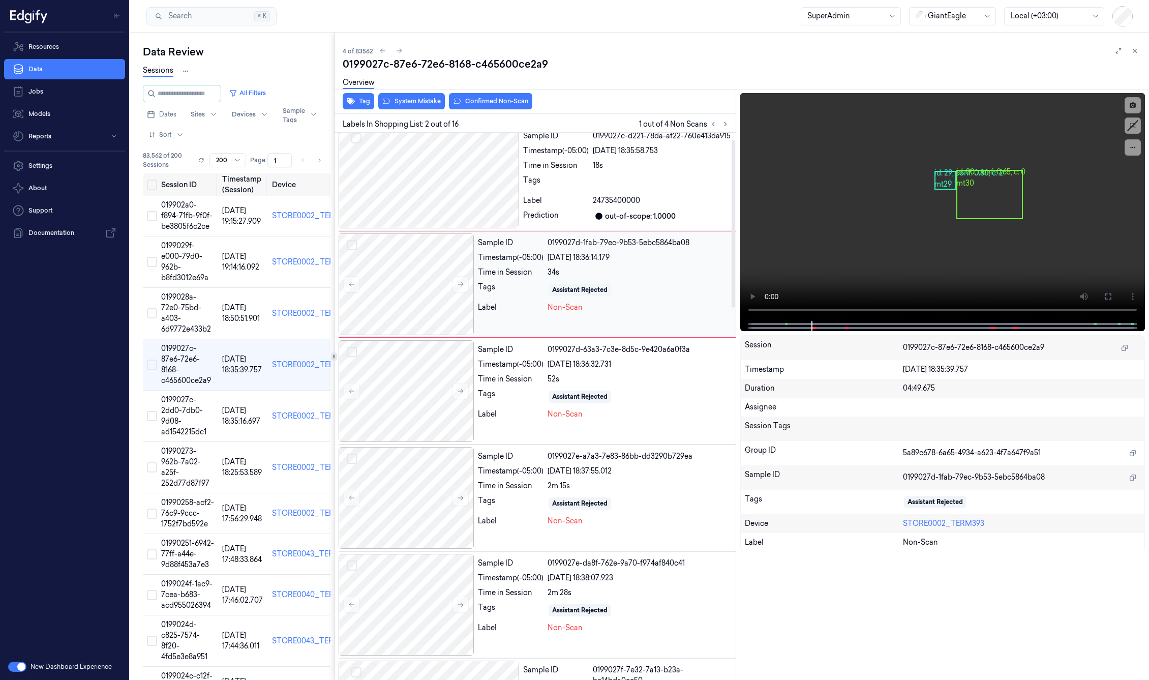
scroll to position [0, 0]
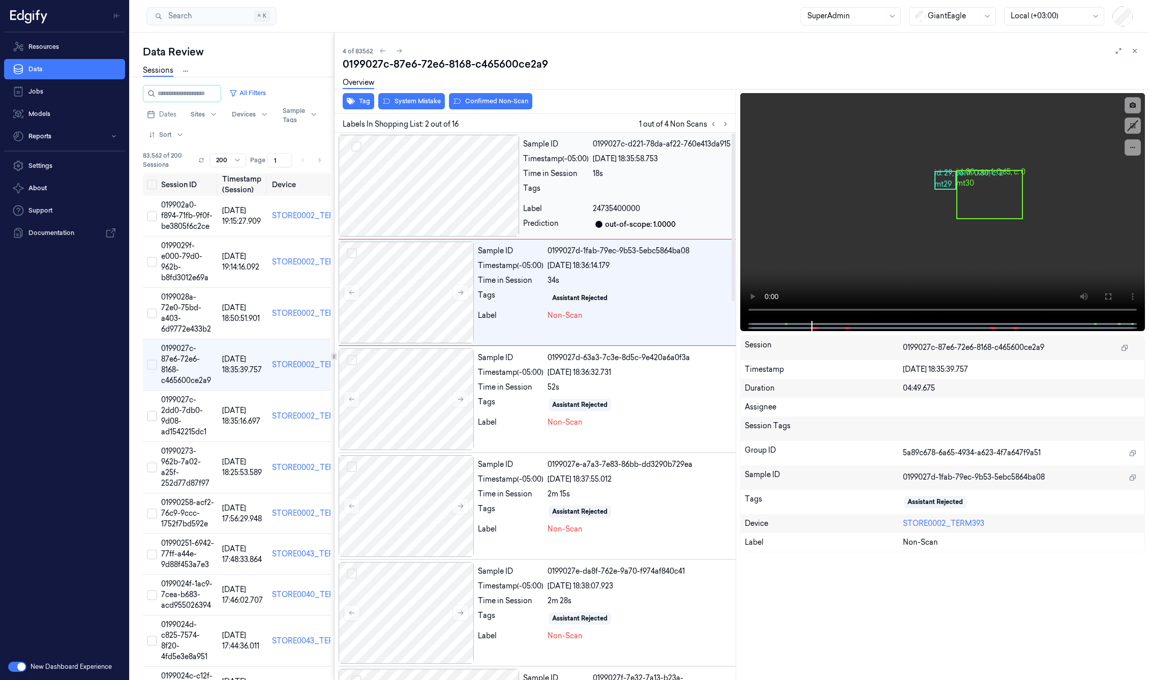
click at [433, 196] on div at bounding box center [428, 186] width 180 height 102
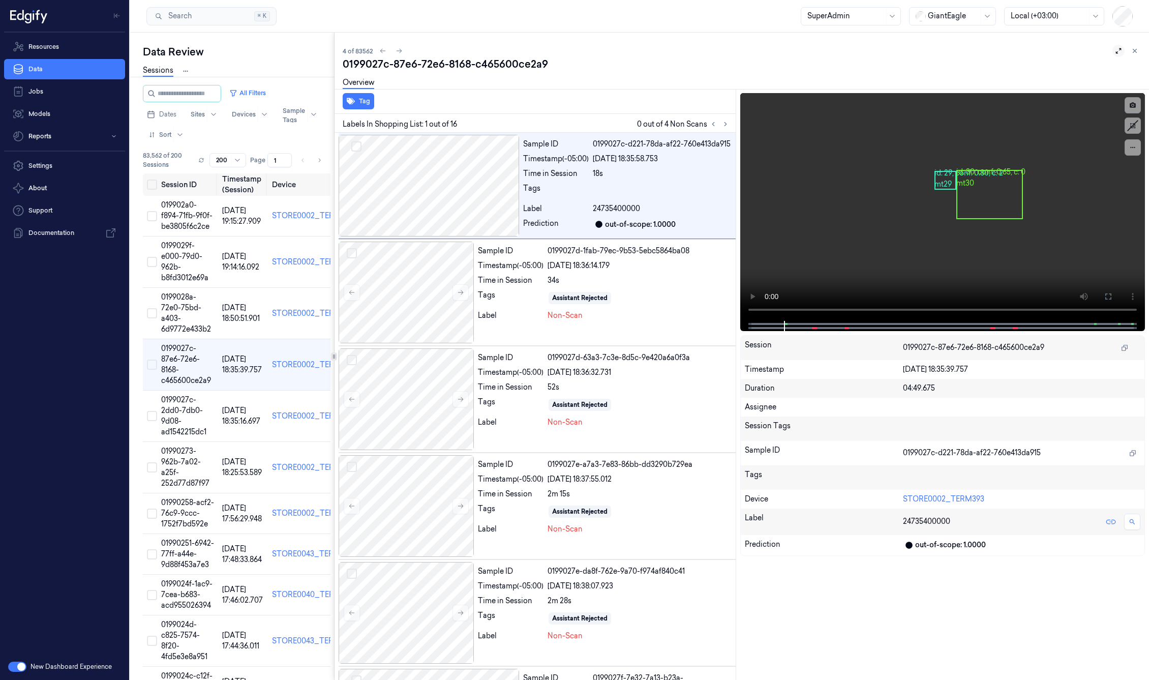
click at [1115, 48] on icon at bounding box center [1118, 50] width 7 height 7
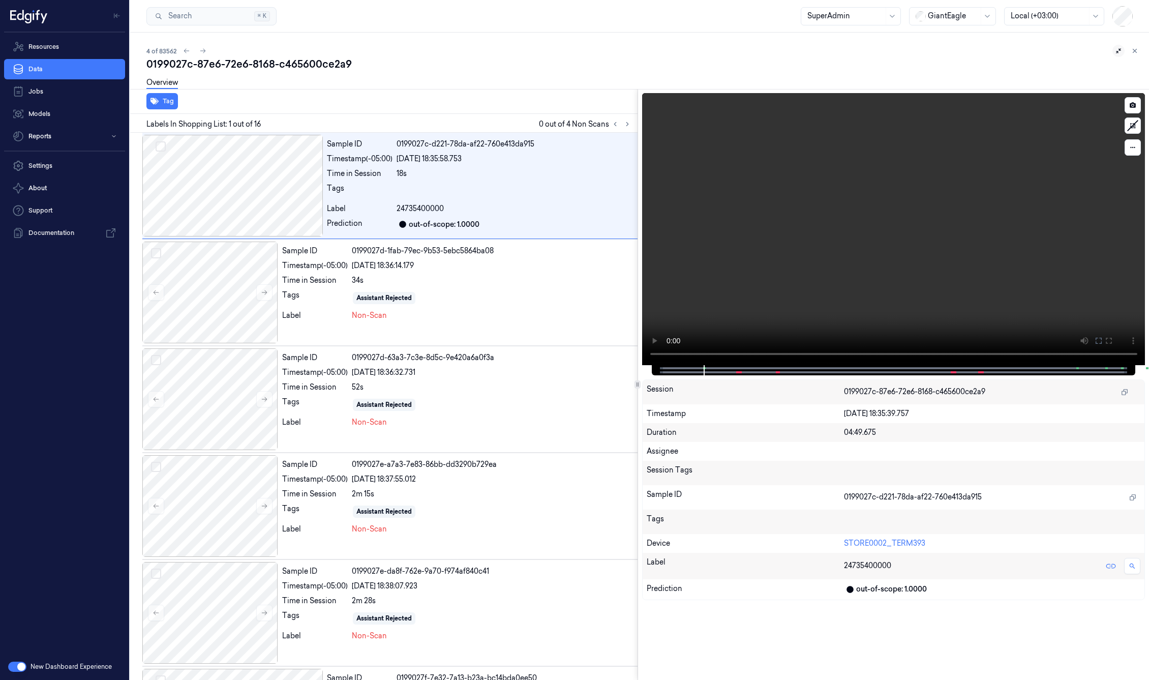
click at [737, 372] on span at bounding box center [738, 371] width 2 height 5
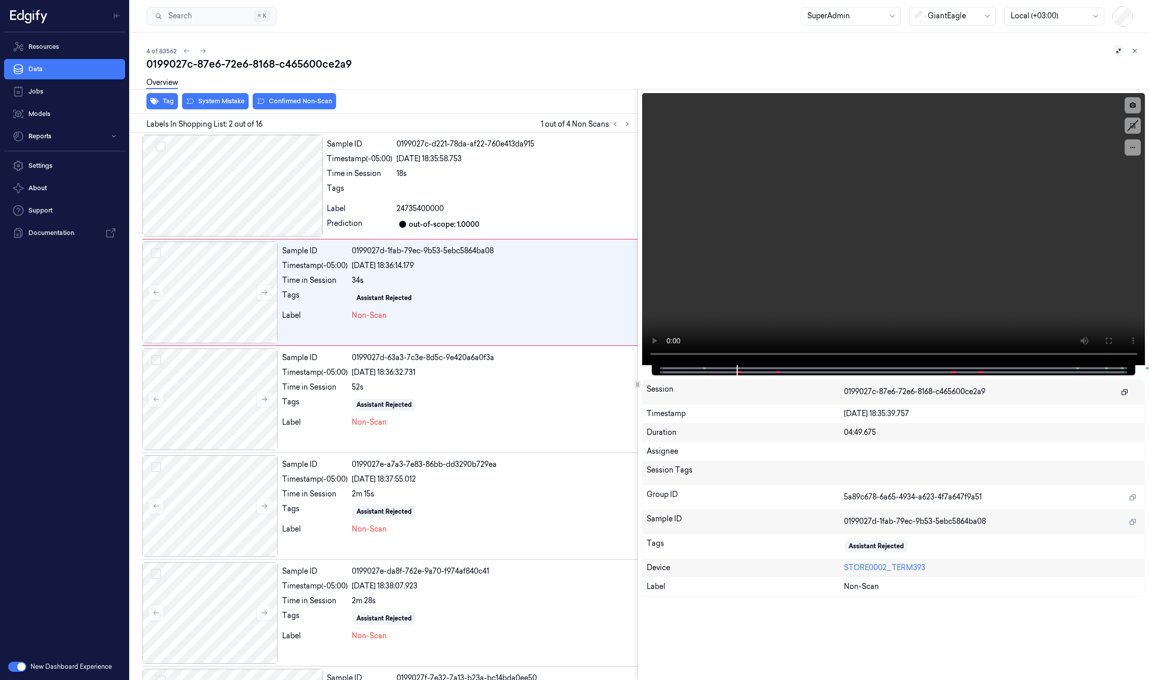
click at [1126, 393] on icon "button" at bounding box center [1124, 391] width 7 height 7
click at [67, 159] on link "Settings" at bounding box center [64, 166] width 121 height 20
